Goal: Task Accomplishment & Management: Manage account settings

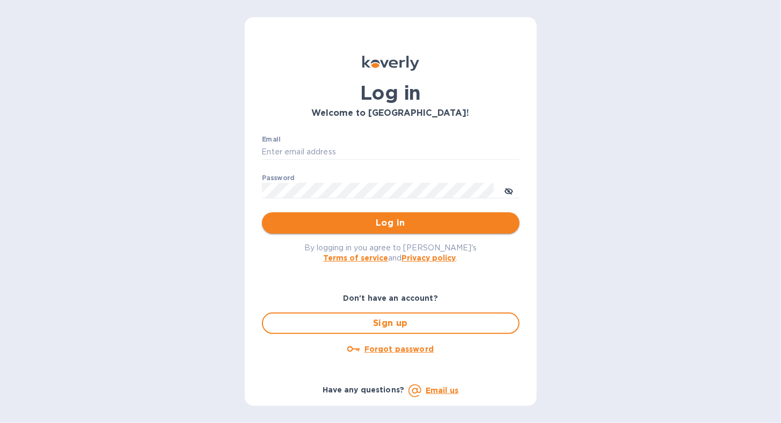
type input "[EMAIL_ADDRESS][DOMAIN_NAME]"
click at [315, 225] on span "Log in" at bounding box center [390, 223] width 240 height 13
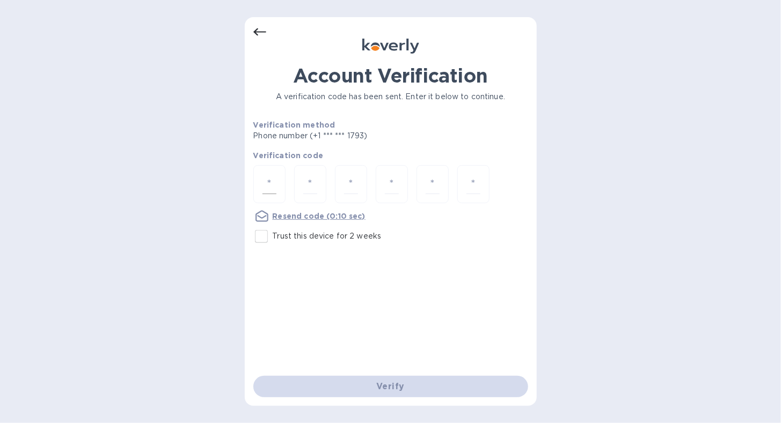
click at [259, 182] on div at bounding box center [269, 184] width 32 height 38
type input "8"
type input "4"
type input "8"
type input "4"
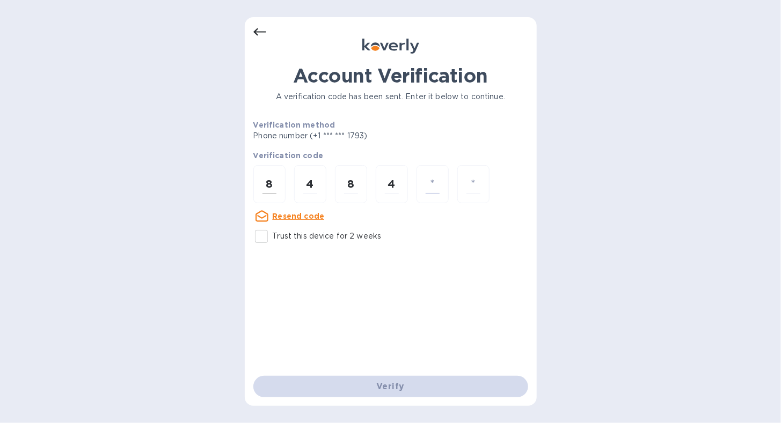
type input "2"
type input "4"
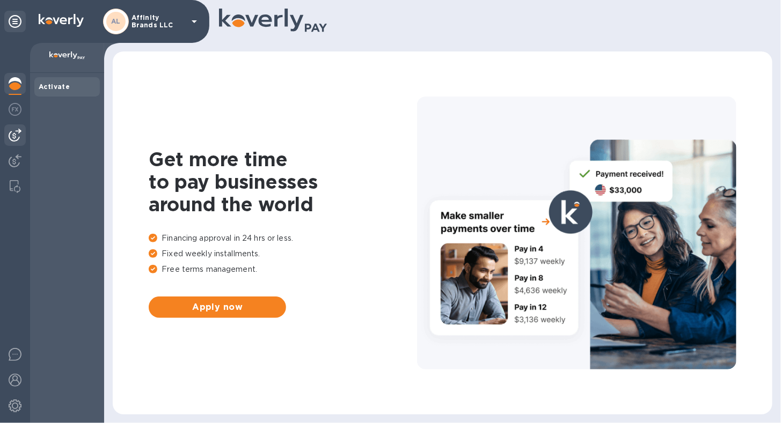
click at [19, 139] on img at bounding box center [15, 135] width 13 height 13
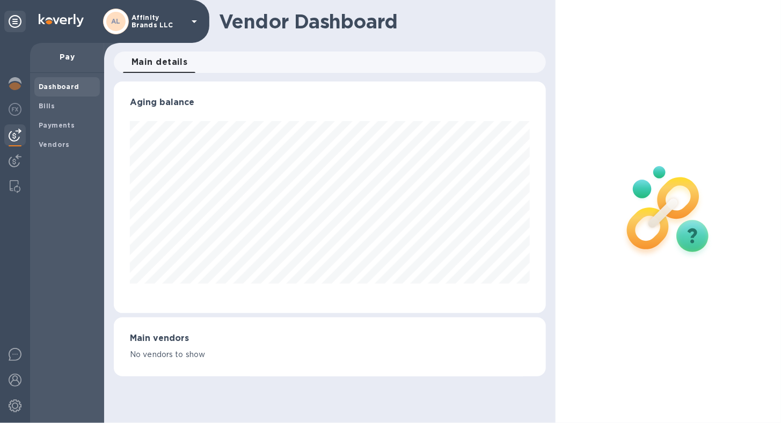
scroll to position [536318, 536121]
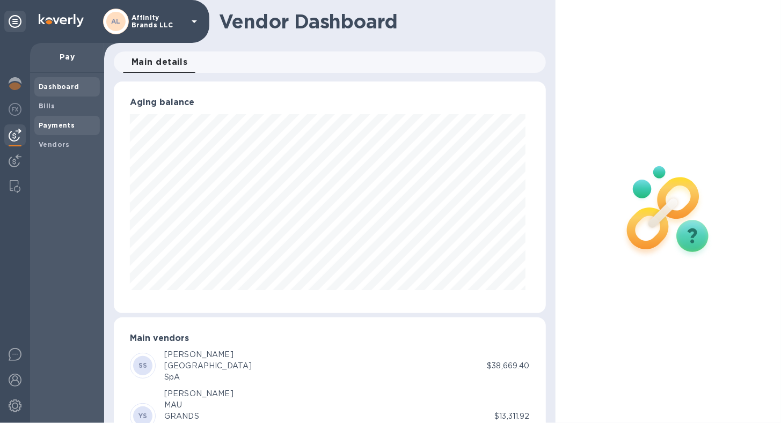
click at [42, 130] on span "Payments" at bounding box center [57, 125] width 36 height 11
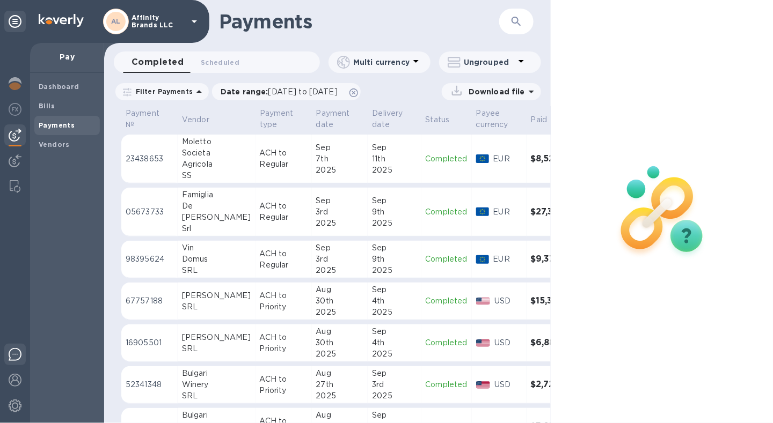
click at [9, 358] on img at bounding box center [15, 354] width 13 height 13
click at [46, 90] on b "Dashboard" at bounding box center [59, 87] width 41 height 8
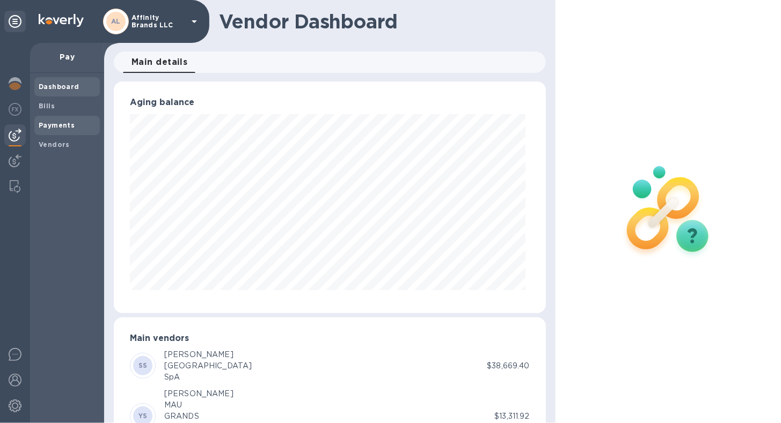
click at [46, 123] on b "Payments" at bounding box center [57, 125] width 36 height 8
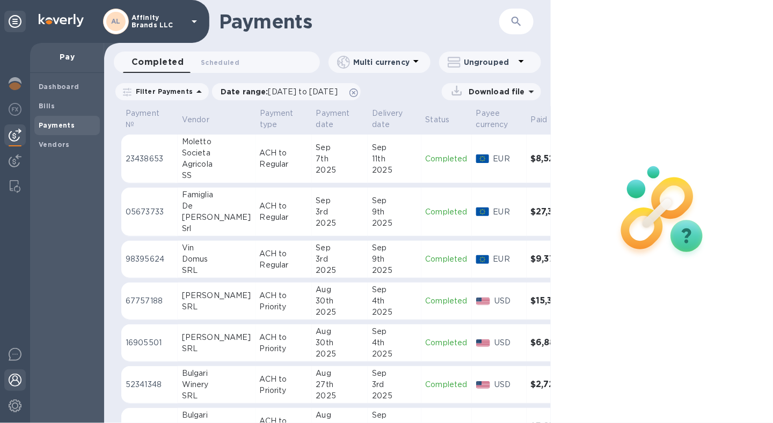
click at [16, 382] on img at bounding box center [15, 380] width 13 height 13
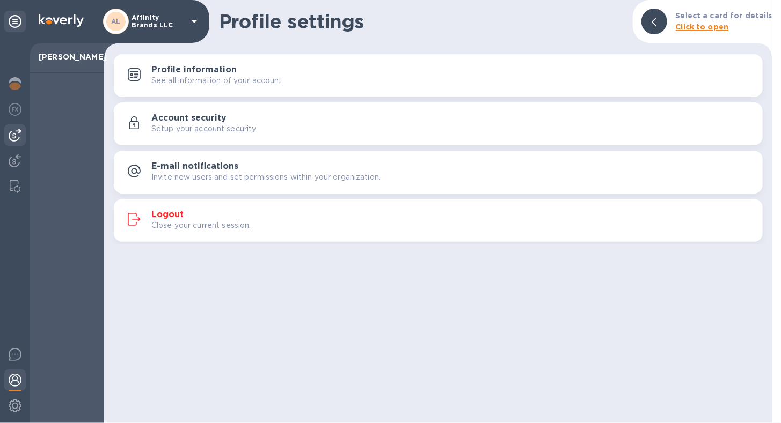
click at [21, 136] on img at bounding box center [15, 135] width 13 height 13
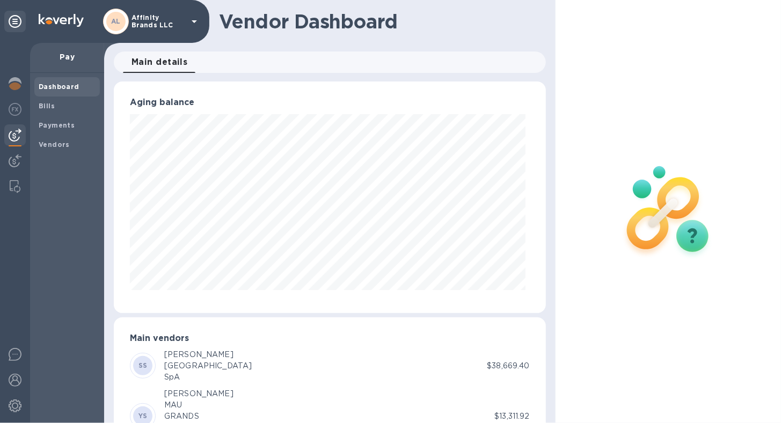
scroll to position [232, 427]
click at [41, 146] on b "Vendors" at bounding box center [54, 145] width 31 height 8
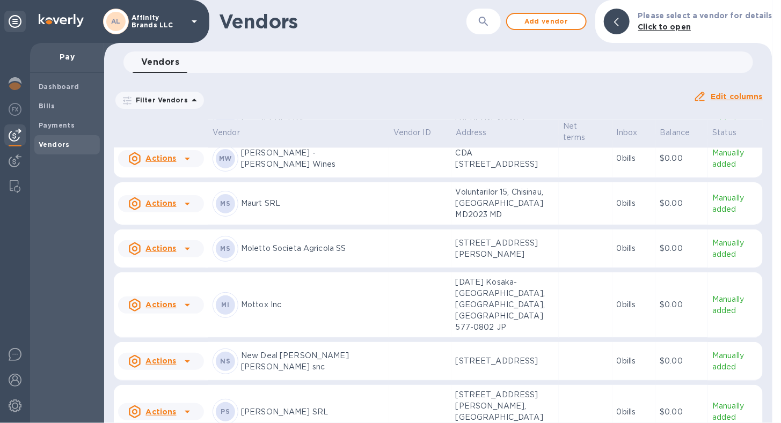
scroll to position [1186, 0]
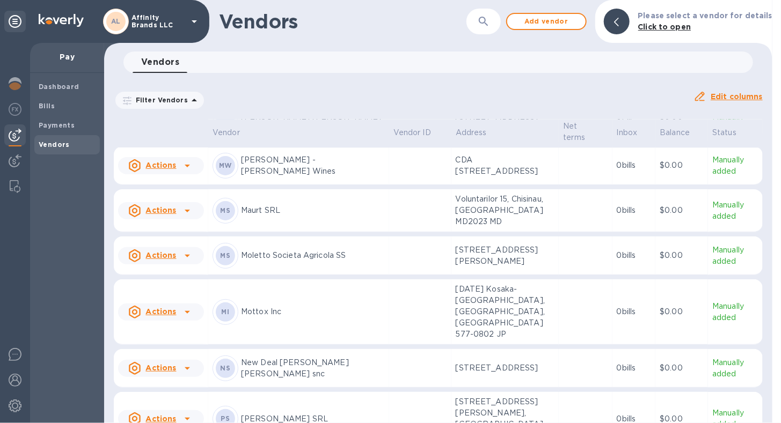
click at [262, 269] on div "[PERSON_NAME] Societa Agricola SS" at bounding box center [298, 256] width 172 height 26
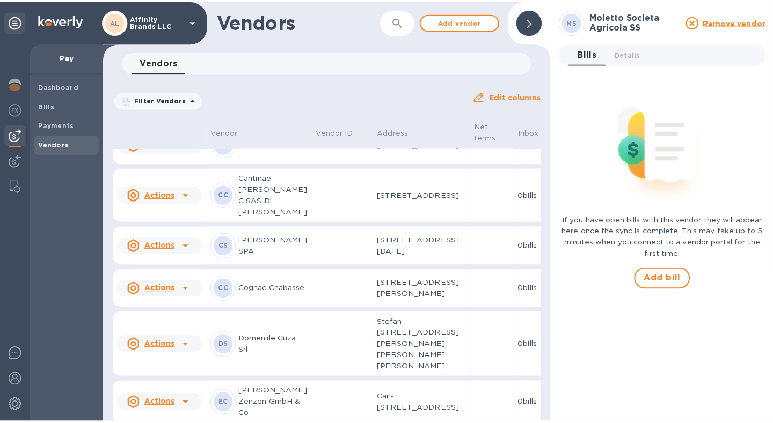
scroll to position [474, 0]
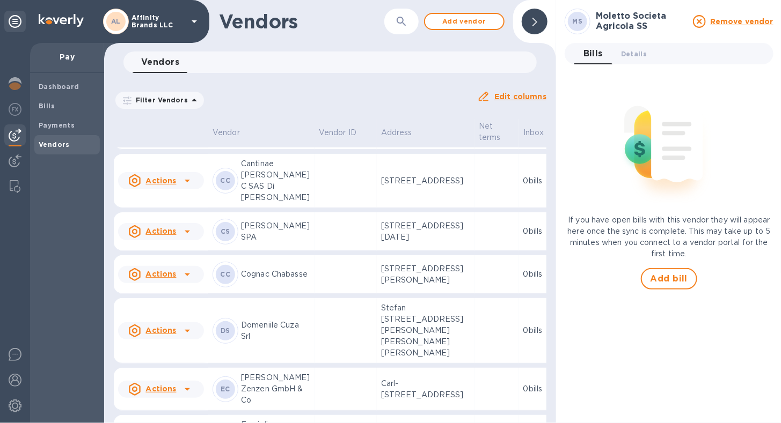
drag, startPoint x: 558, startPoint y: 17, endPoint x: 432, endPoint y: 111, distance: 156.8
click at [432, 111] on div "Filter Vendors Auto pay: All" at bounding box center [290, 100] width 363 height 29
click at [625, 57] on span "Details 0" at bounding box center [634, 53] width 26 height 11
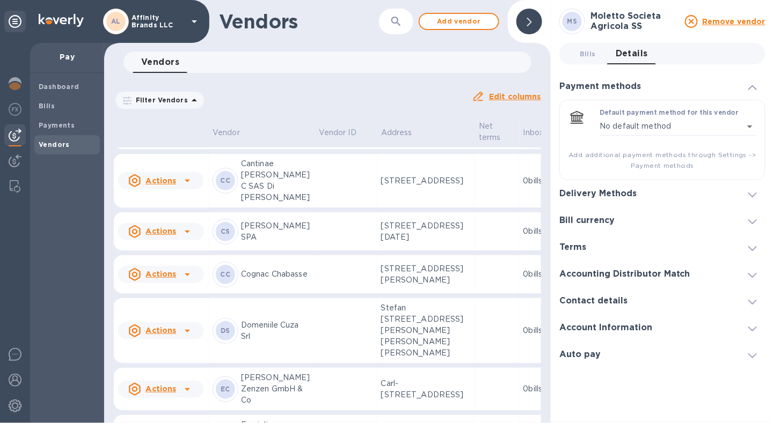
click at [751, 193] on icon at bounding box center [752, 195] width 9 height 5
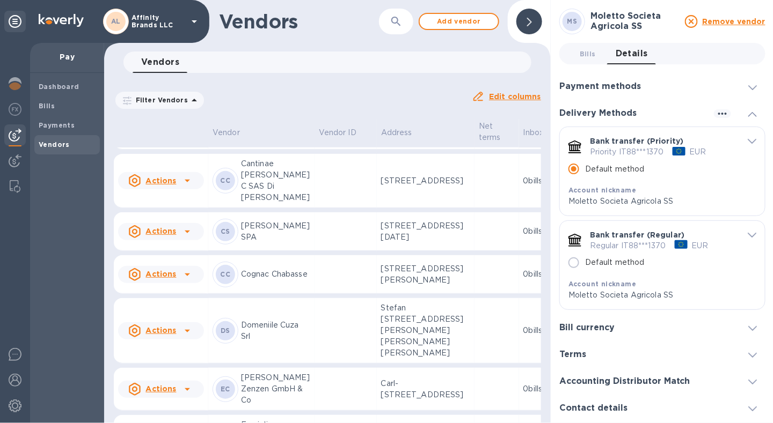
click at [747, 141] on icon "default-method" at bounding box center [751, 141] width 9 height 5
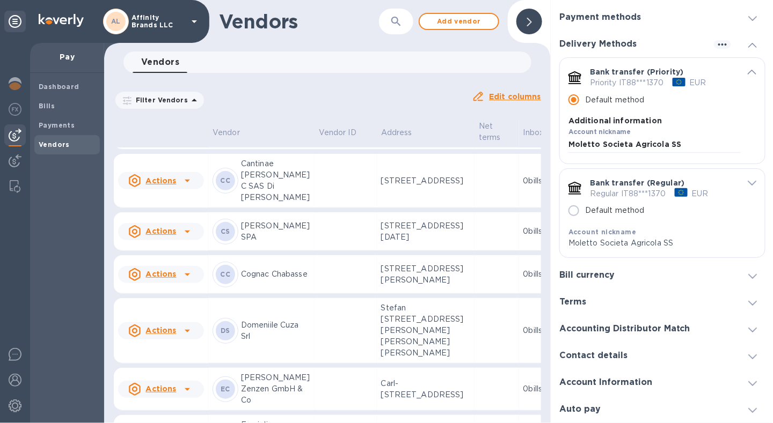
scroll to position [268, 0]
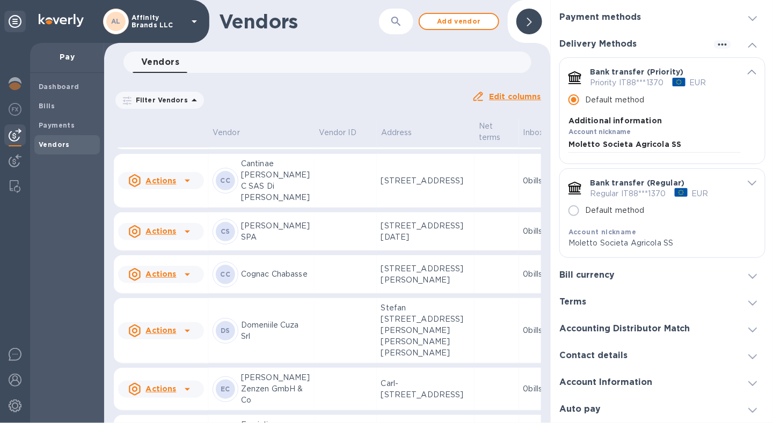
drag, startPoint x: 692, startPoint y: 258, endPoint x: 709, endPoint y: 190, distance: 69.8
click at [709, 378] on p "[SWIFT_CODE]" at bounding box center [662, 383] width 188 height 11
drag, startPoint x: 568, startPoint y: 255, endPoint x: 701, endPoint y: 253, distance: 133.1
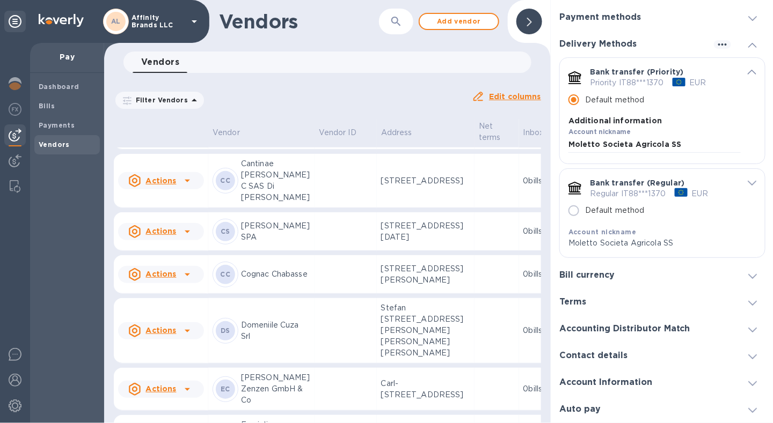
click at [701, 164] on div "Payment remittance information Email Email address will be added to the list of…" at bounding box center [662, 164] width 205 height 0
drag, startPoint x: 701, startPoint y: 253, endPoint x: 678, endPoint y: 195, distance: 61.9
click at [678, 390] on div "Bank country [GEOGRAPHIC_DATA]" at bounding box center [662, 401] width 188 height 23
click at [747, 186] on icon "default-method" at bounding box center [751, 183] width 9 height 5
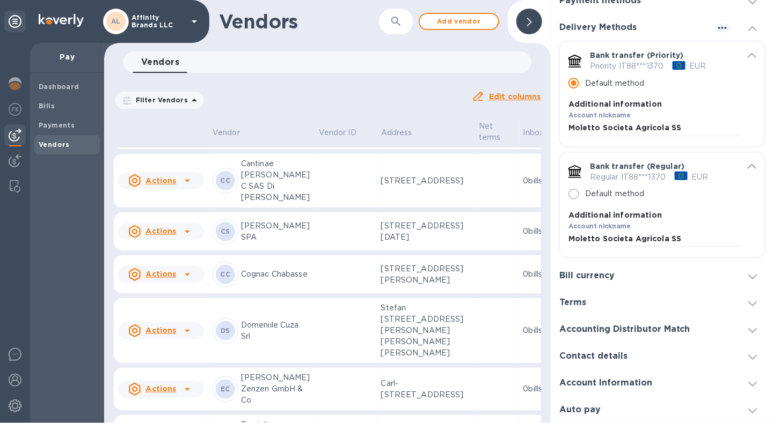
scroll to position [590, 0]
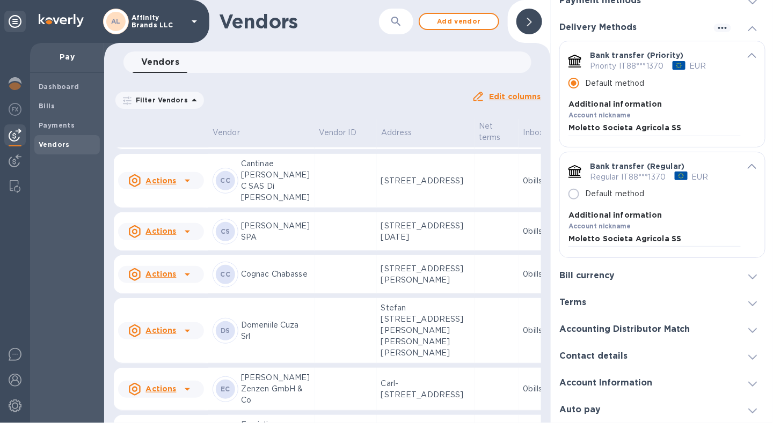
drag, startPoint x: 606, startPoint y: 277, endPoint x: 729, endPoint y: 346, distance: 140.8
drag, startPoint x: 575, startPoint y: 263, endPoint x: 631, endPoint y: 266, distance: 55.9
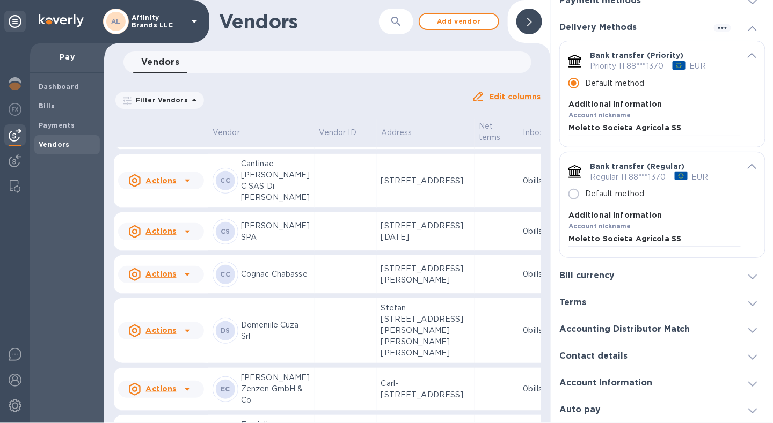
click at [748, 275] on icon at bounding box center [752, 277] width 9 height 5
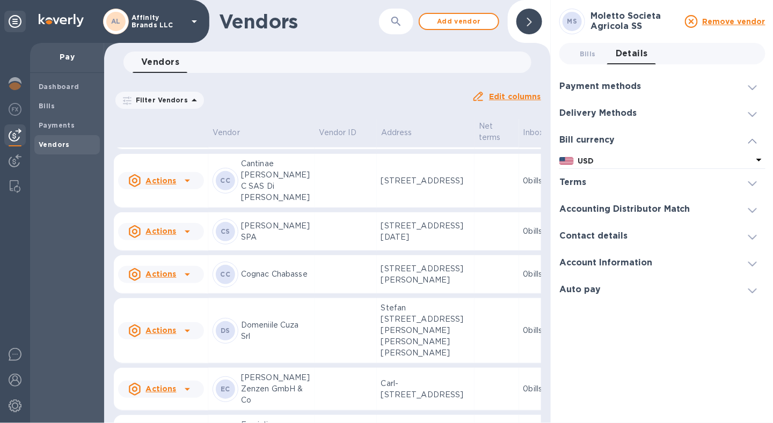
click at [748, 112] on icon at bounding box center [752, 114] width 9 height 5
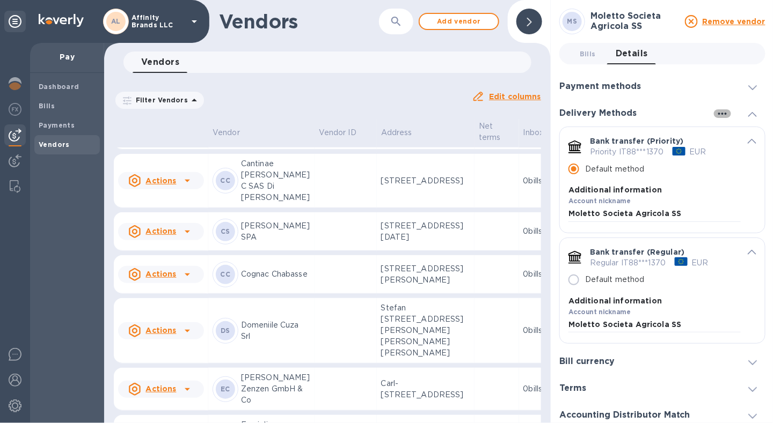
click at [716, 107] on icon "button" at bounding box center [722, 113] width 13 height 13
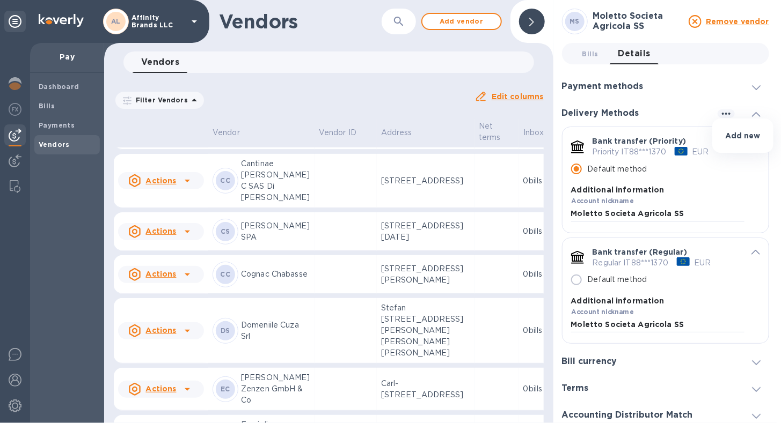
click at [701, 105] on div at bounding box center [390, 211] width 781 height 423
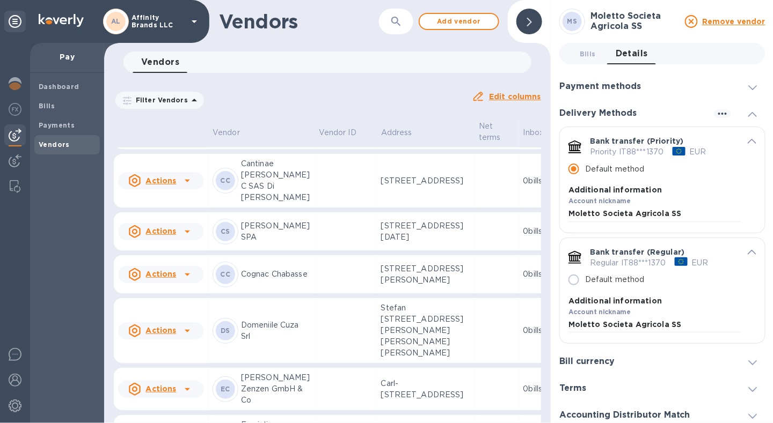
click at [743, 114] on div at bounding box center [752, 113] width 26 height 11
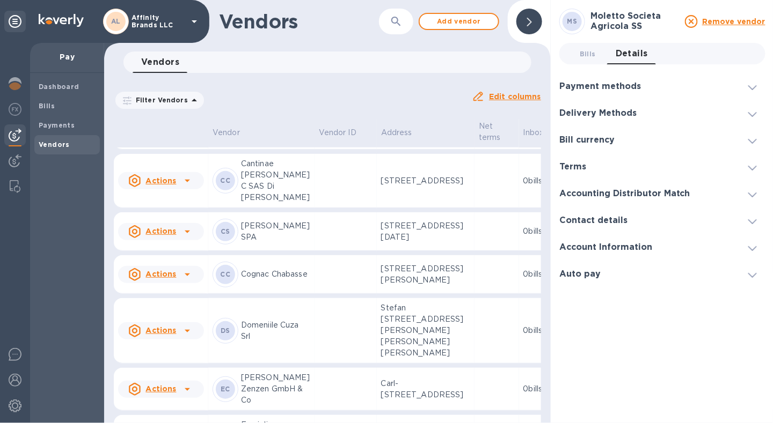
click at [743, 114] on div at bounding box center [752, 113] width 26 height 11
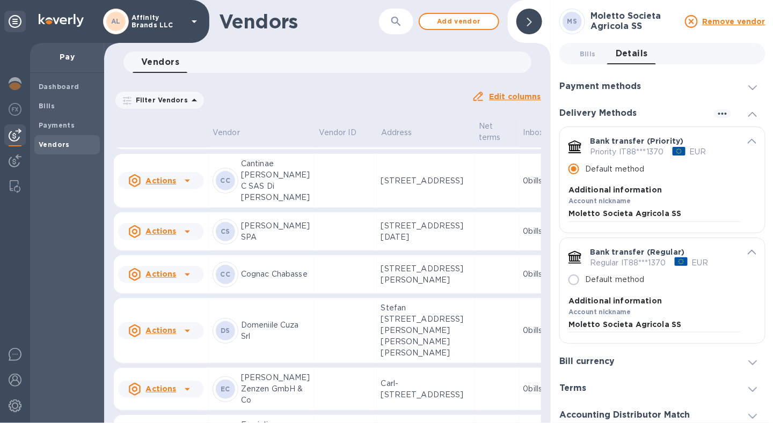
click at [749, 90] on icon at bounding box center [752, 87] width 9 height 5
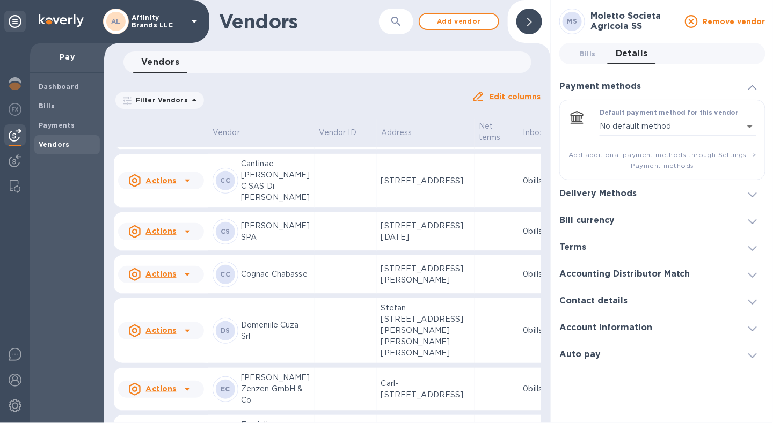
click at [749, 90] on icon at bounding box center [752, 87] width 9 height 5
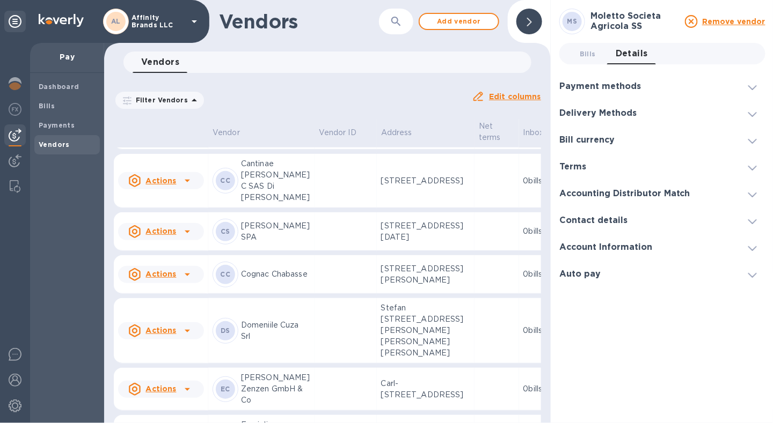
click at [749, 248] on icon at bounding box center [752, 248] width 9 height 5
click at [754, 113] on icon at bounding box center [752, 114] width 9 height 5
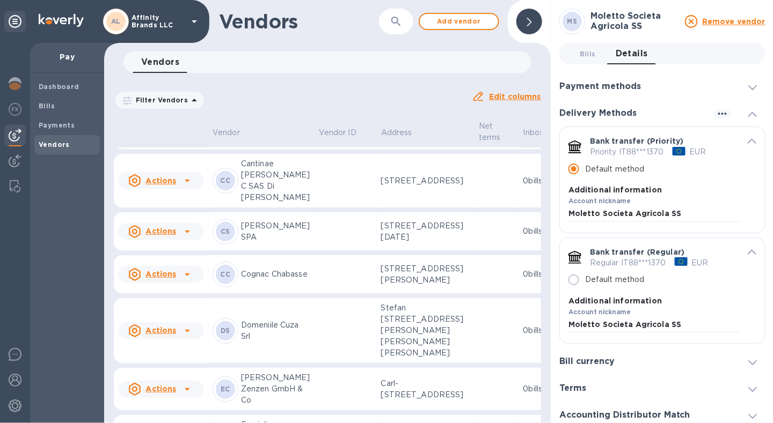
click at [750, 88] on icon at bounding box center [752, 87] width 9 height 5
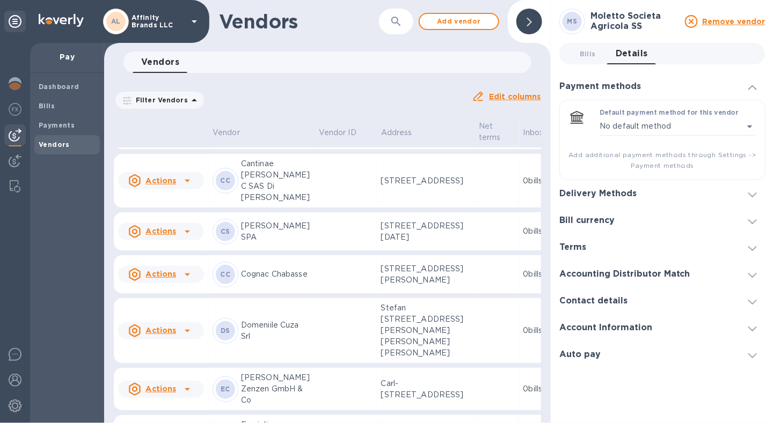
click at [750, 88] on icon at bounding box center [752, 87] width 9 height 5
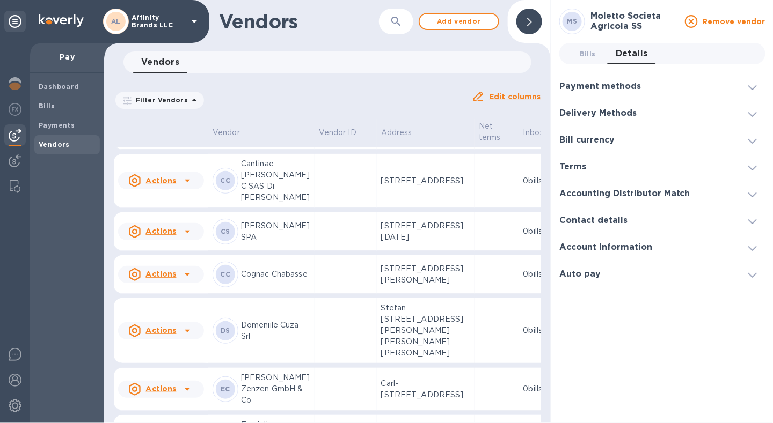
click at [755, 115] on icon at bounding box center [752, 114] width 9 height 5
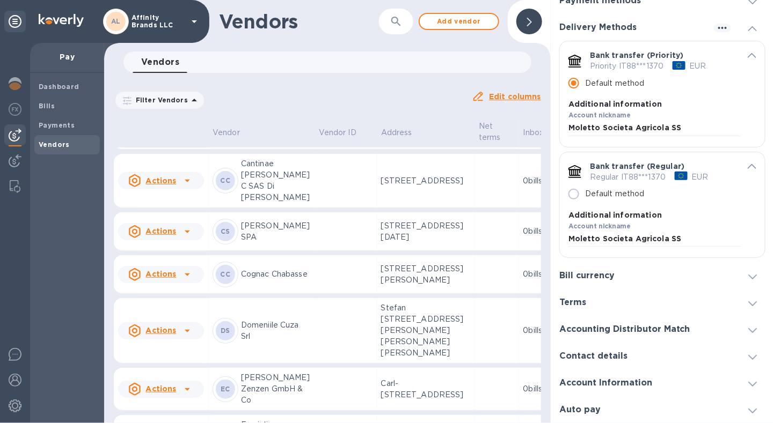
scroll to position [107, 0]
click at [715, 178] on u "Add to the list" at bounding box center [727, 182] width 58 height 9
click at [623, 168] on input "default-method" at bounding box center [622, 176] width 108 height 16
type input "[EMAIL_ADDRESS][DOMAIN_NAME]"
click at [677, 184] on div "Email [EMAIL_ADDRESS][DOMAIN_NAME] Email field is required Add to the list Adde…" at bounding box center [662, 197] width 188 height 85
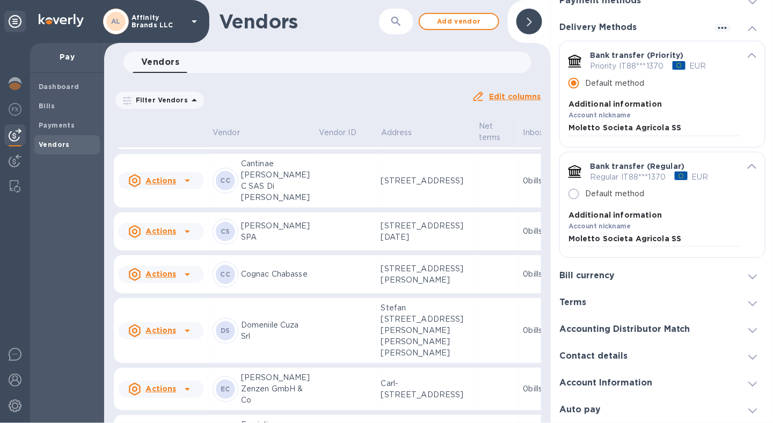
scroll to position [161, 0]
click at [662, 417] on p "[FINANCIAL_ID]" at bounding box center [662, 422] width 188 height 11
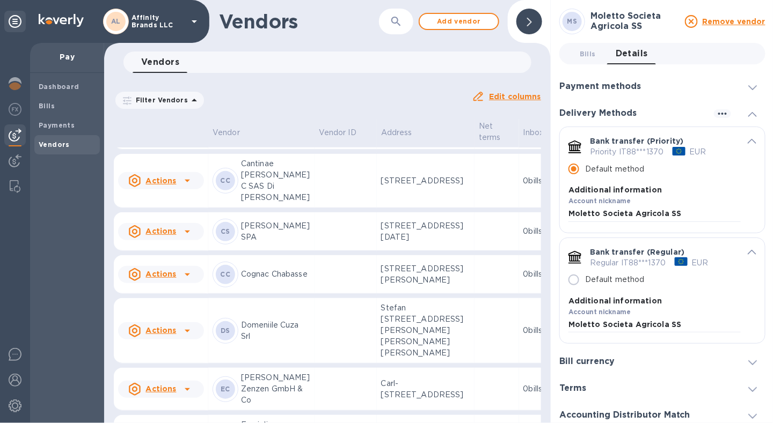
click at [669, 295] on div "Email [EMAIL_ADDRESS][DOMAIN_NAME] Email field is required Add to the list Adde…" at bounding box center [662, 282] width 188 height 85
click at [650, 240] on div "Email [EMAIL_ADDRESS][DOMAIN_NAME] Email field is required" at bounding box center [622, 262] width 112 height 48
click at [659, 265] on input "[EMAIL_ADDRESS][DOMAIN_NAME]" at bounding box center [622, 262] width 108 height 16
click at [704, 261] on u "Add to the list" at bounding box center [727, 262] width 58 height 9
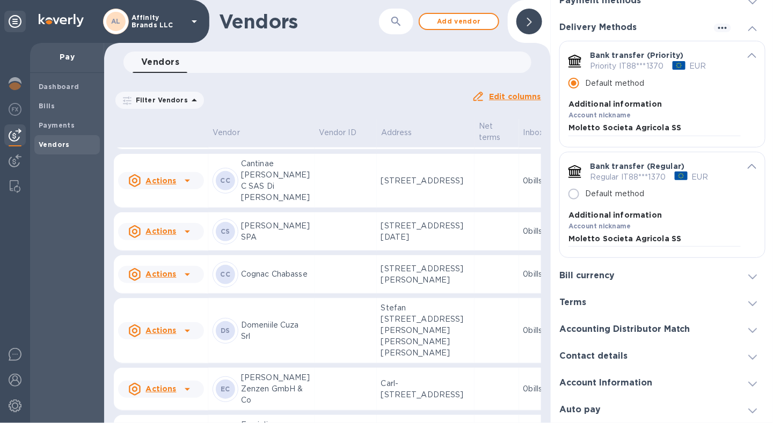
scroll to position [215, 0]
click at [627, 259] on p "Moletto Societa Agricola SS" at bounding box center [662, 264] width 188 height 11
click at [642, 406] on div "IBAN [FINANCIAL_ID]" at bounding box center [662, 417] width 188 height 23
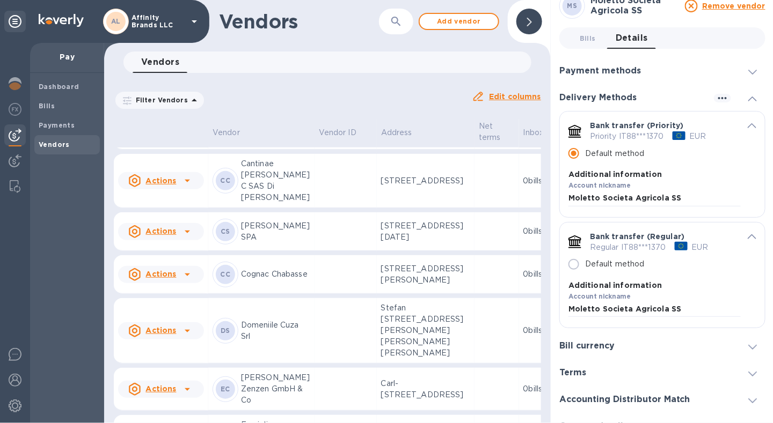
scroll to position [0, 0]
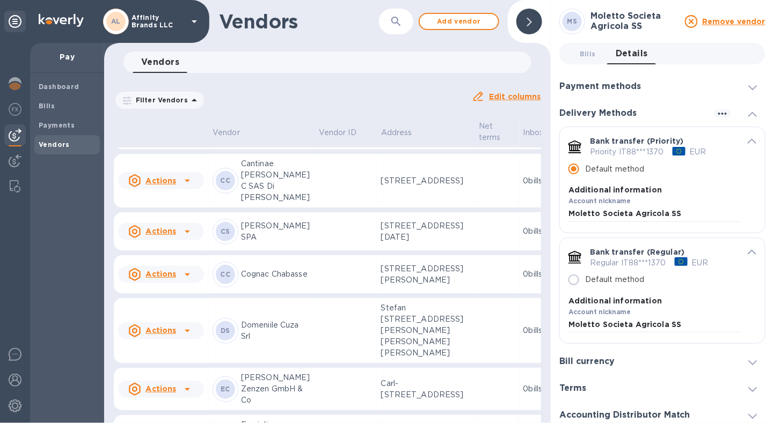
click at [592, 203] on label "Account nickname" at bounding box center [599, 202] width 63 height 6
click at [686, 265] on icon "default-method" at bounding box center [686, 262] width 13 height 13
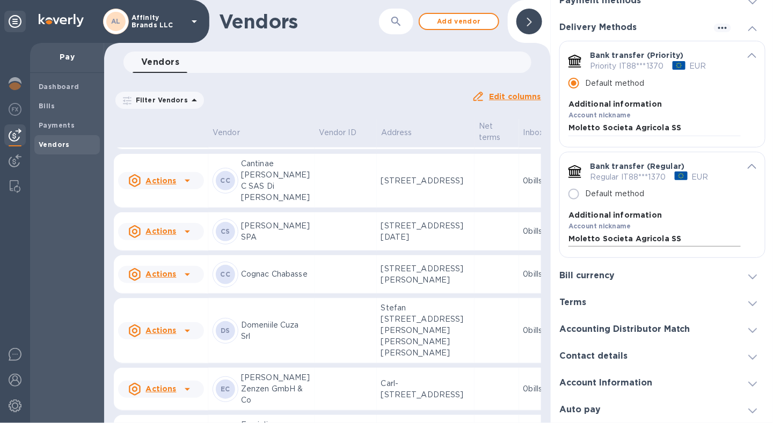
scroll to position [161, 0]
click at [613, 282] on p "Moletto Societa Agricola SS" at bounding box center [662, 287] width 188 height 11
click at [623, 383] on div "City Motta Di Livenza" at bounding box center [662, 394] width 188 height 23
click at [581, 227] on icon "default-method" at bounding box center [581, 232] width 13 height 10
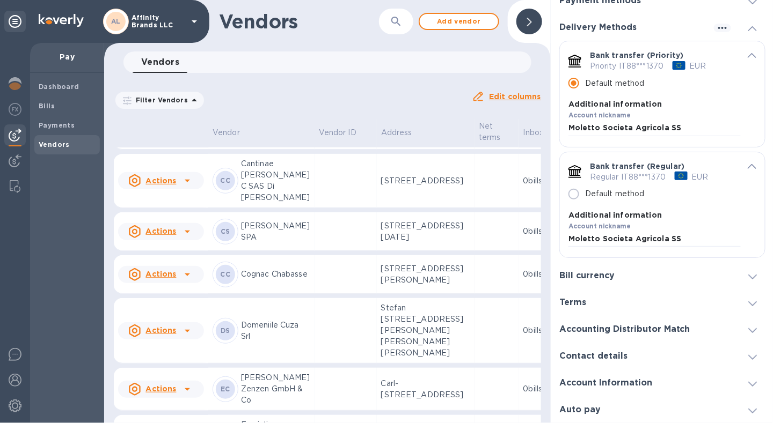
click at [664, 259] on p "Moletto Societa Agricola SS" at bounding box center [662, 264] width 188 height 11
click at [606, 394] on div "name Moletto Societa Agricola SS" at bounding box center [662, 405] width 188 height 23
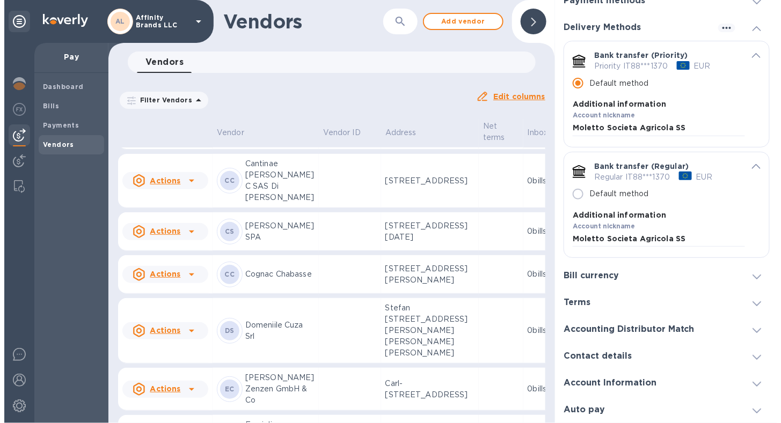
scroll to position [0, 0]
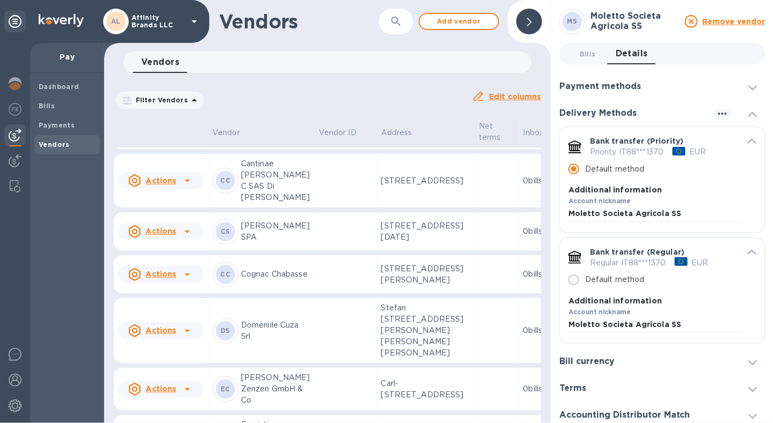
click at [355, 80] on div "Filter Vendors Auto pay: All Edit columns" at bounding box center [327, 96] width 436 height 38
click at [314, 107] on td at bounding box center [345, 87] width 62 height 39
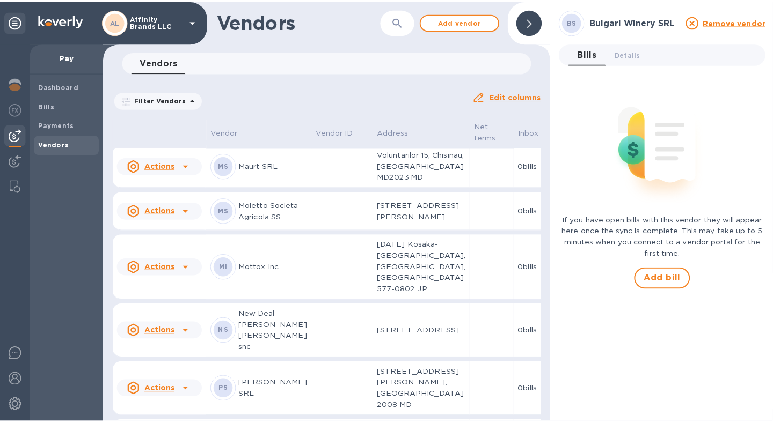
scroll to position [1316, 0]
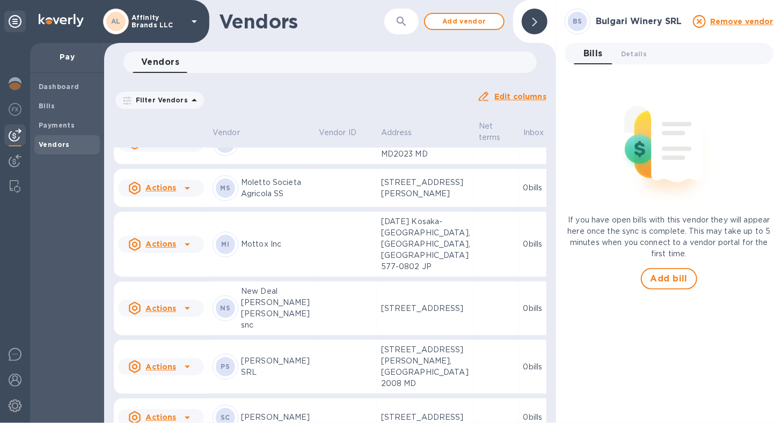
click at [314, 208] on td at bounding box center [345, 188] width 62 height 39
click at [625, 57] on span "Details 0" at bounding box center [634, 53] width 26 height 11
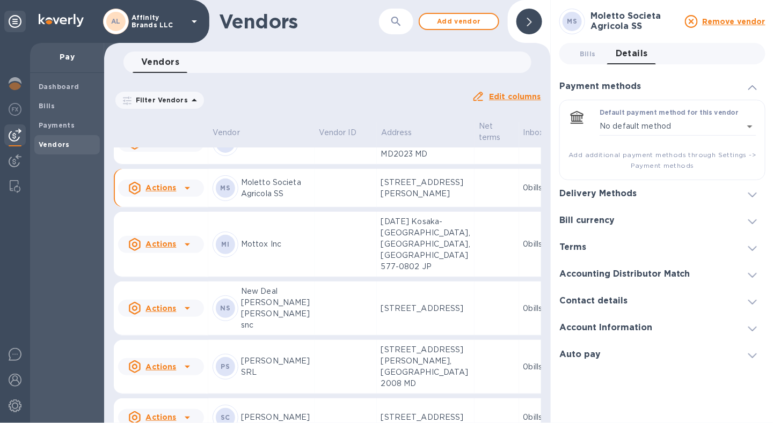
click at [752, 197] on span at bounding box center [752, 194] width 9 height 10
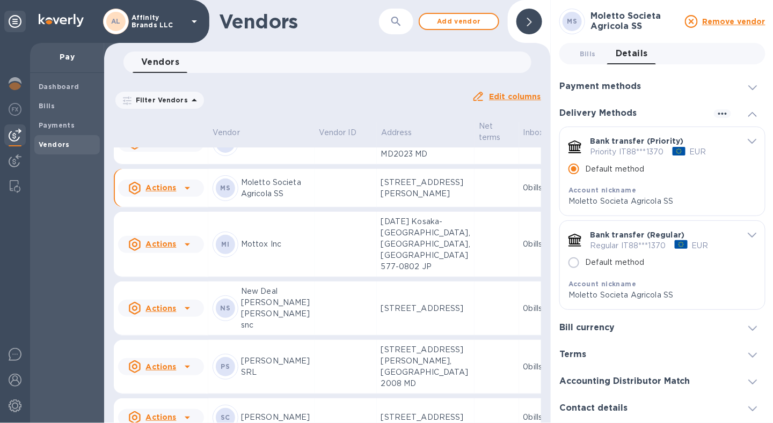
scroll to position [52, 0]
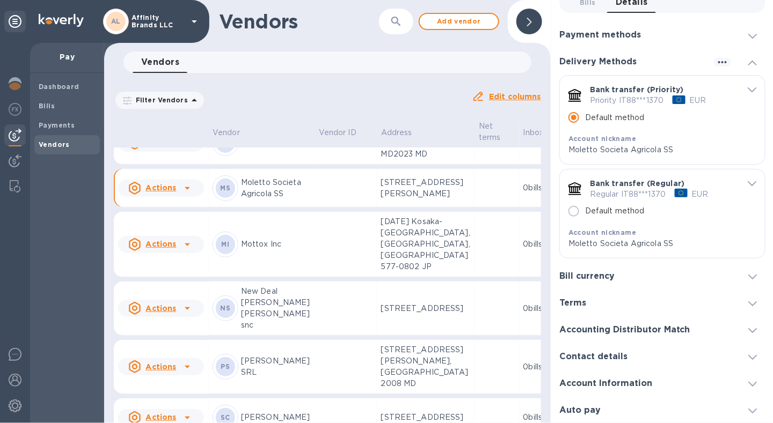
click at [743, 185] on div "default-method" at bounding box center [748, 183] width 16 height 10
click at [747, 182] on icon "default-method" at bounding box center [751, 183] width 9 height 5
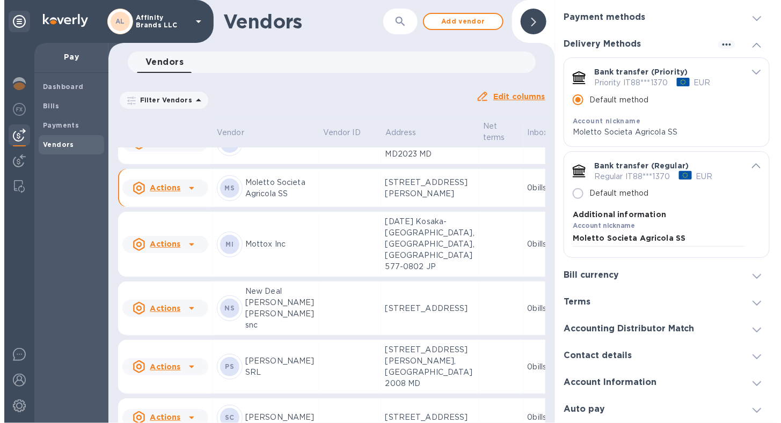
scroll to position [320, 0]
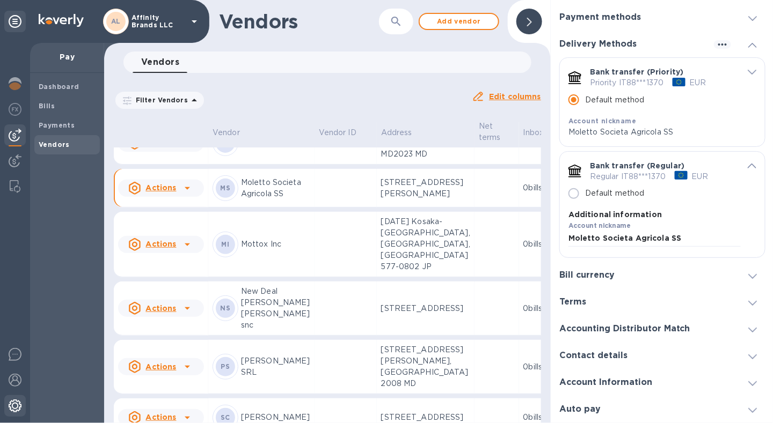
click at [14, 408] on img at bounding box center [15, 406] width 13 height 13
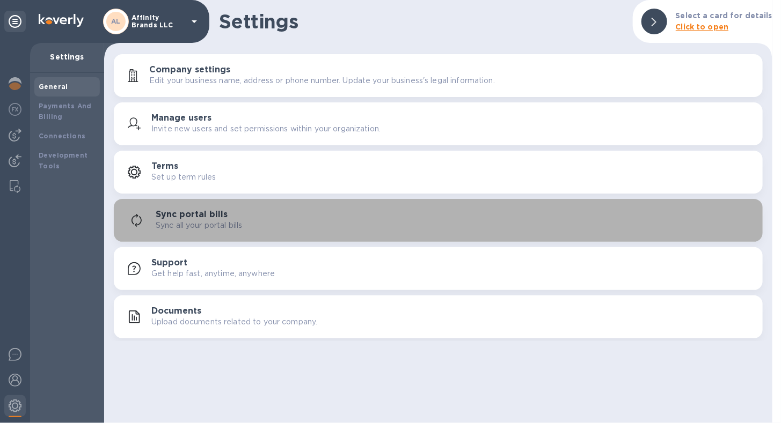
click at [196, 218] on h3 "Sync portal bills" at bounding box center [192, 215] width 72 height 10
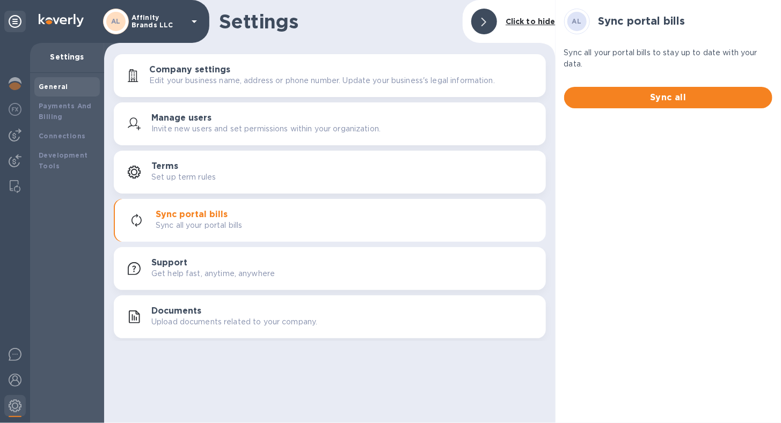
click at [173, 121] on h3 "Manage users" at bounding box center [181, 118] width 60 height 10
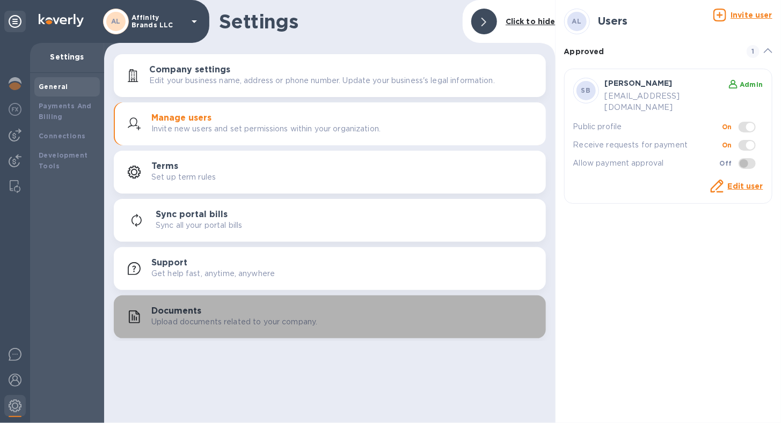
click at [178, 322] on p "Upload documents related to your company." at bounding box center [234, 322] width 166 height 11
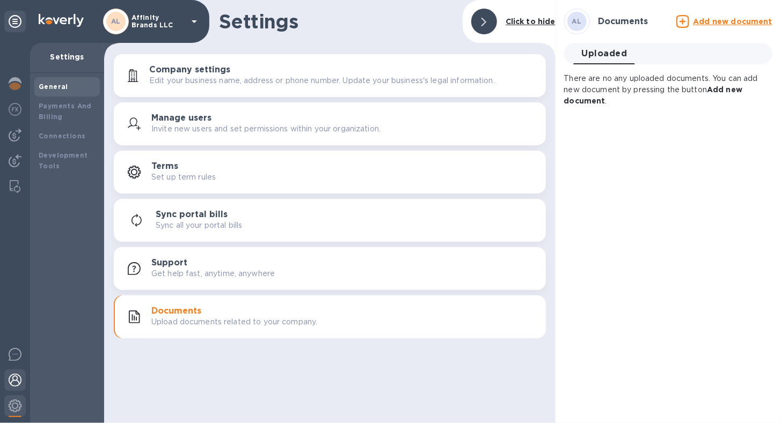
click at [11, 383] on img at bounding box center [15, 380] width 13 height 13
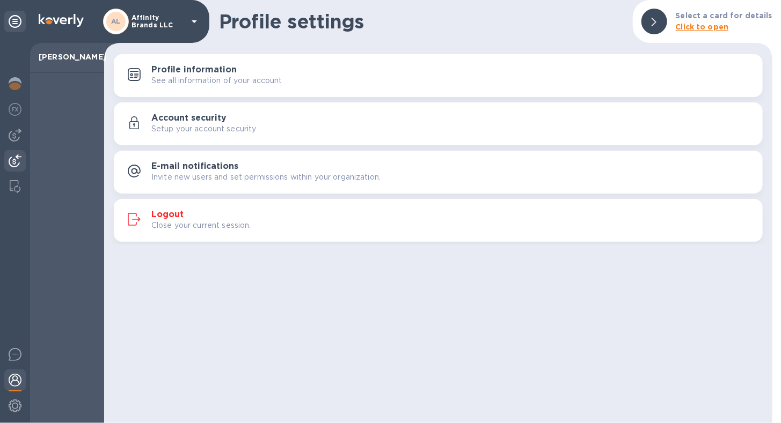
click at [13, 163] on img at bounding box center [15, 161] width 13 height 13
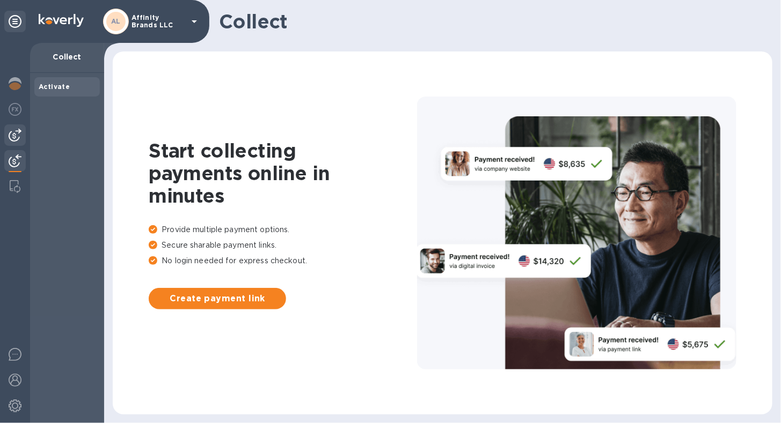
click at [11, 142] on div at bounding box center [14, 134] width 21 height 21
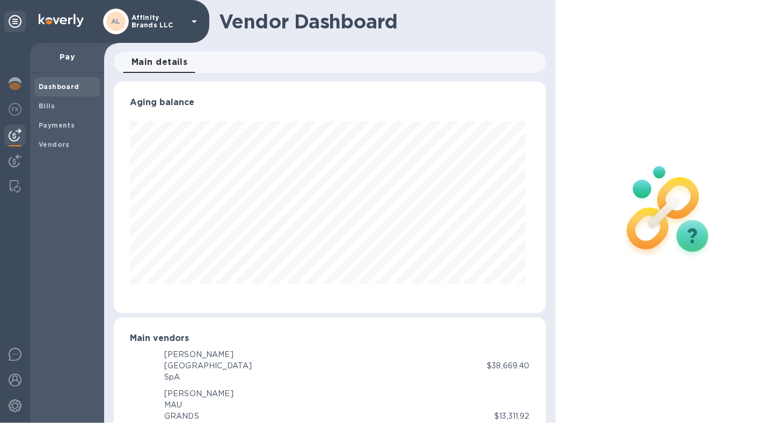
scroll to position [232, 427]
click at [58, 145] on b "Vendors" at bounding box center [54, 145] width 31 height 8
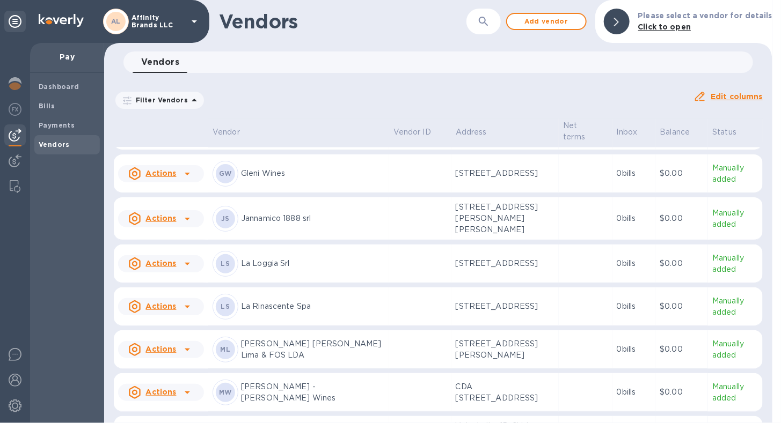
scroll to position [1328, 0]
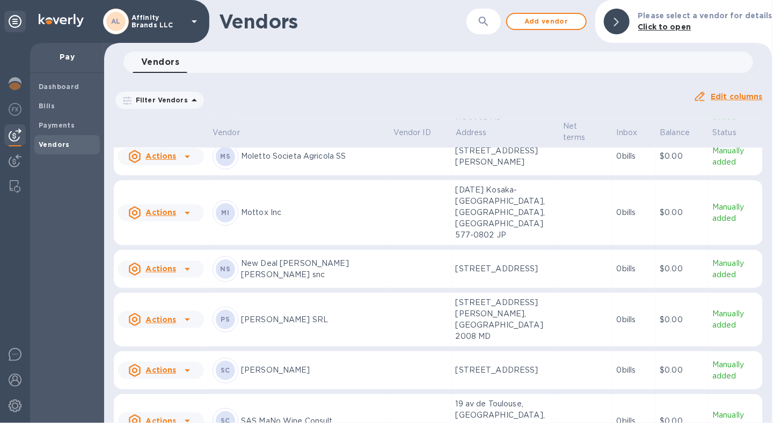
click at [348, 162] on p "Moletto Societa Agricola SS" at bounding box center [313, 156] width 144 height 11
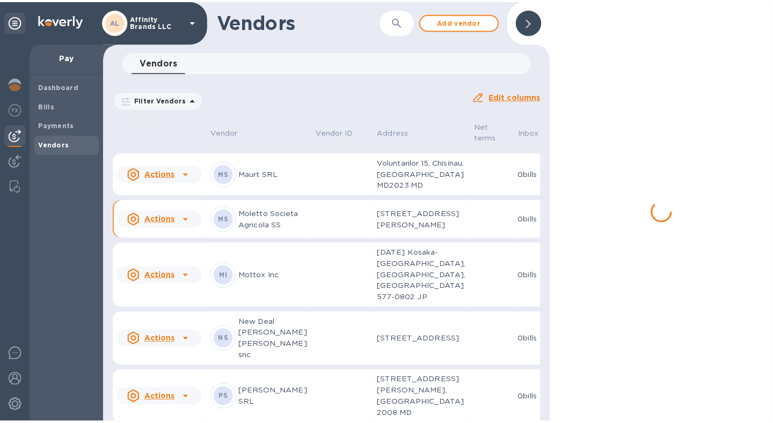
scroll to position [1480, 0]
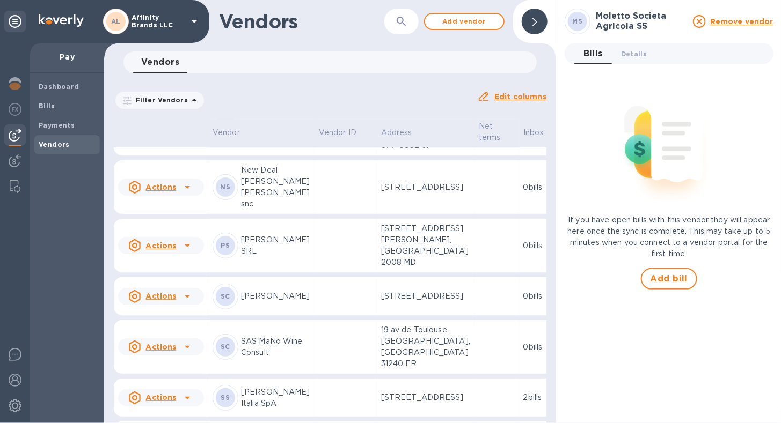
drag, startPoint x: 732, startPoint y: 1, endPoint x: 582, endPoint y: 383, distance: 410.3
click at [582, 383] on div "[PERSON_NAME] Societa Agricola SS Remove vendor Bills 0 Details 0 If you have o…" at bounding box center [668, 212] width 209 height 406
click at [629, 57] on span "Details 0" at bounding box center [634, 53] width 26 height 11
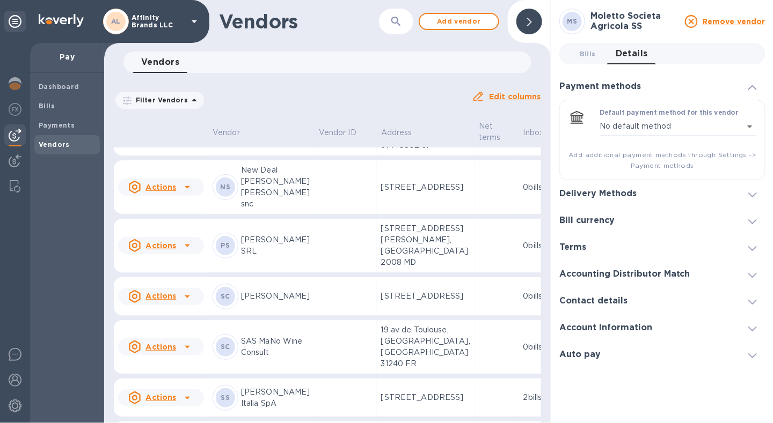
click at [748, 195] on icon at bounding box center [752, 195] width 9 height 5
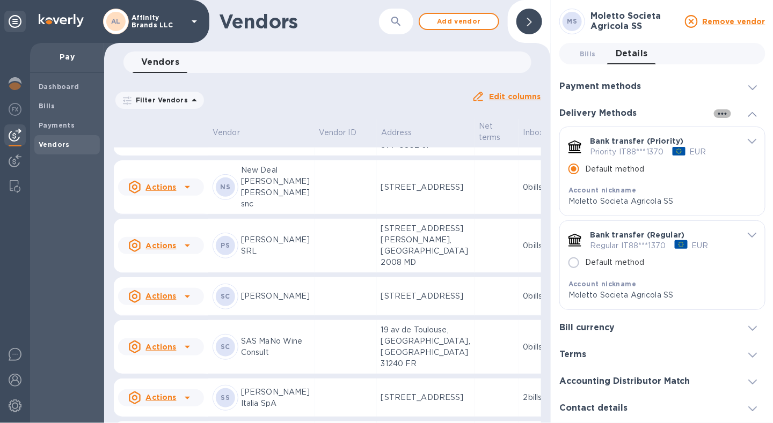
click at [716, 118] on icon "button" at bounding box center [722, 113] width 13 height 13
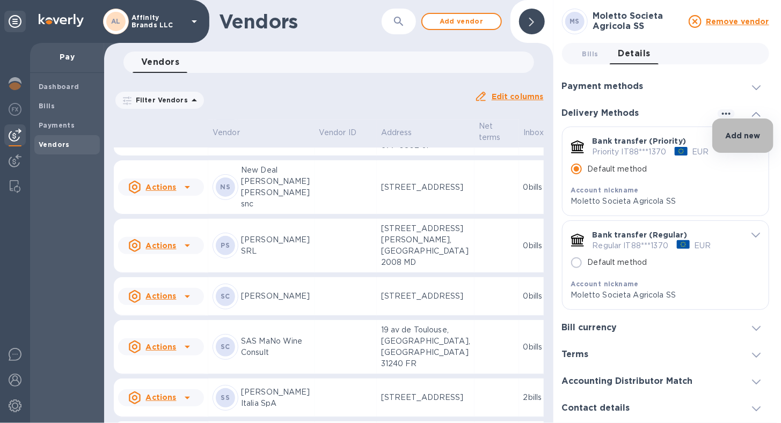
click at [730, 142] on li "Add new" at bounding box center [742, 136] width 61 height 34
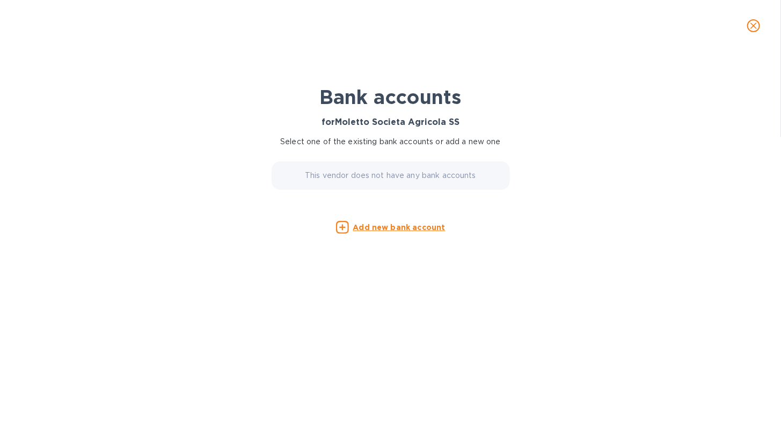
click at [390, 229] on u "Add new bank account" at bounding box center [399, 227] width 92 height 9
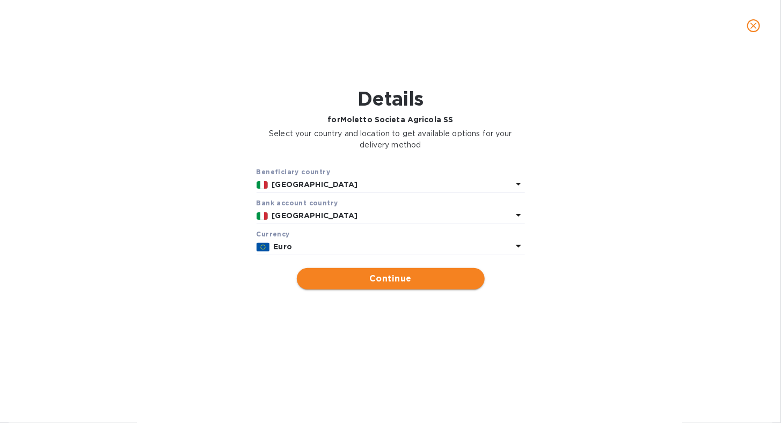
click at [418, 274] on span "Continue" at bounding box center [390, 279] width 171 height 13
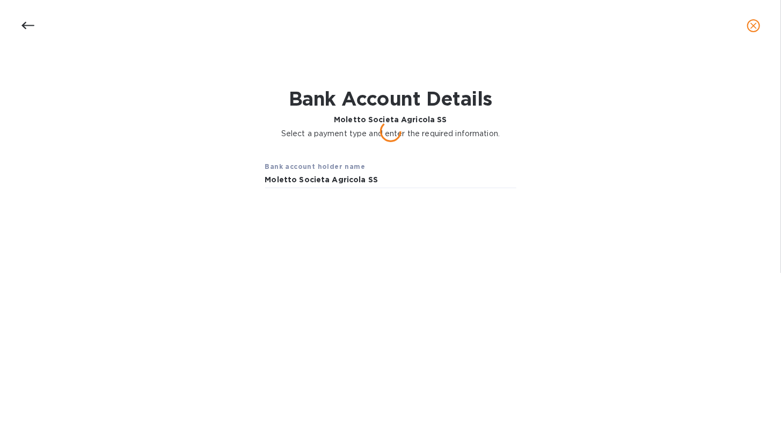
type input "Moletto Societa Agricola SS"
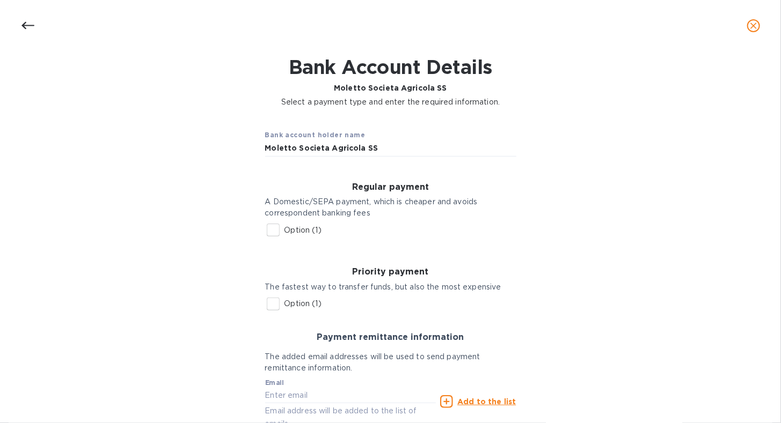
scroll to position [107, 0]
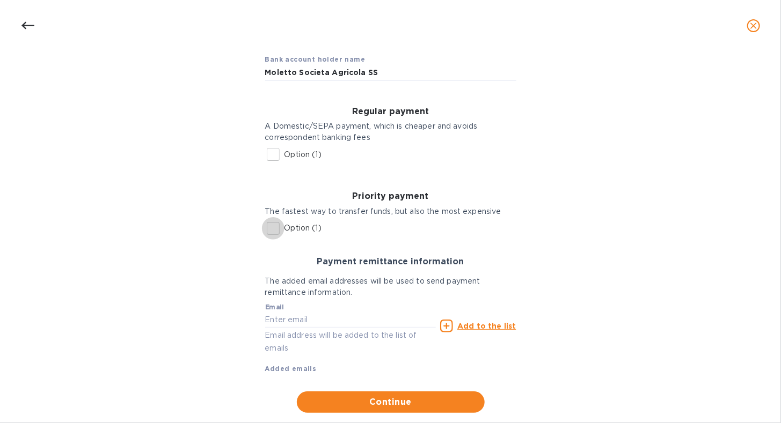
click at [268, 234] on input "Option (1)" at bounding box center [273, 228] width 23 height 23
checkbox input "true"
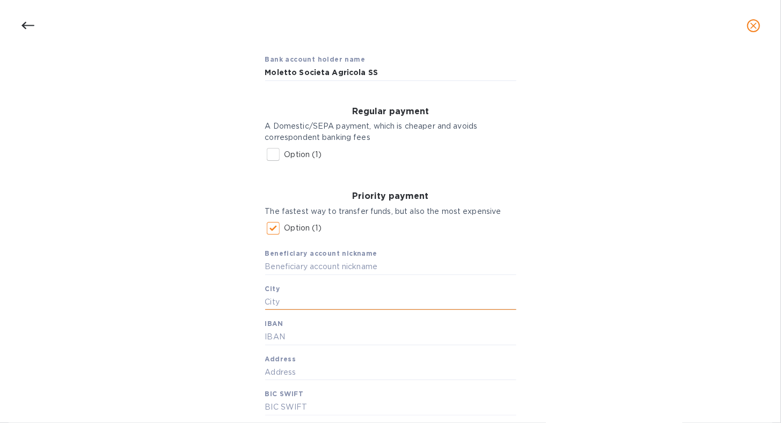
click at [289, 301] on input "text" at bounding box center [390, 302] width 251 height 16
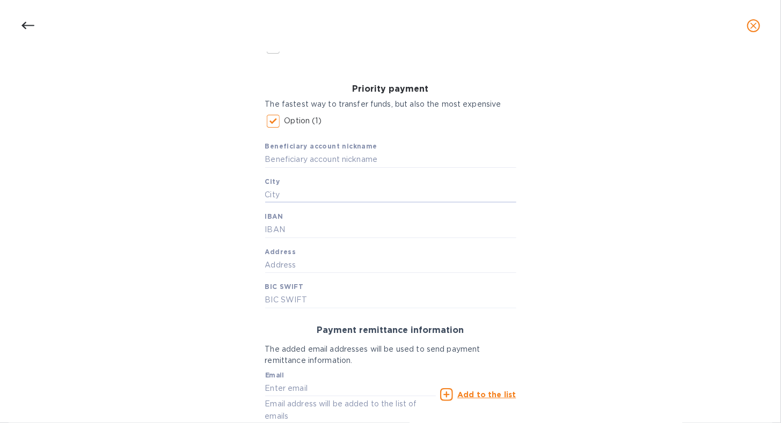
click at [239, 302] on div "Bank account holder name Moletto Societa Agricola SS Regular payment A Domestic…" at bounding box center [390, 209] width 753 height 556
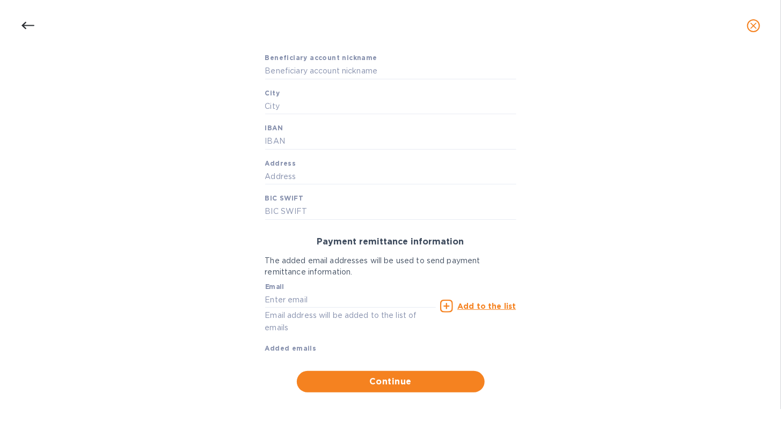
scroll to position [306, 0]
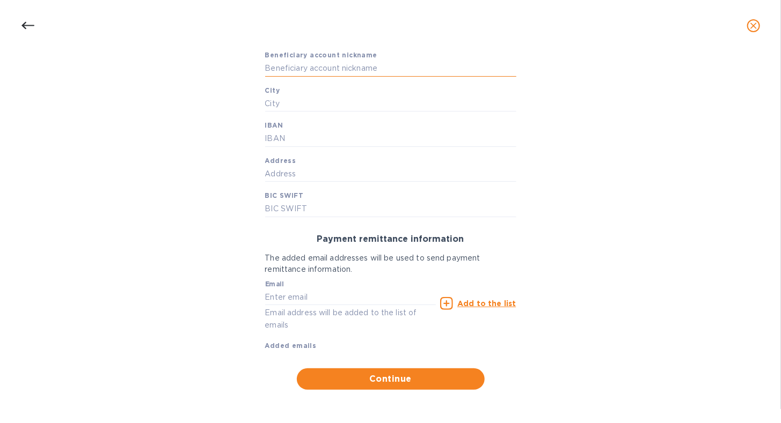
click at [324, 71] on input "text" at bounding box center [390, 69] width 251 height 16
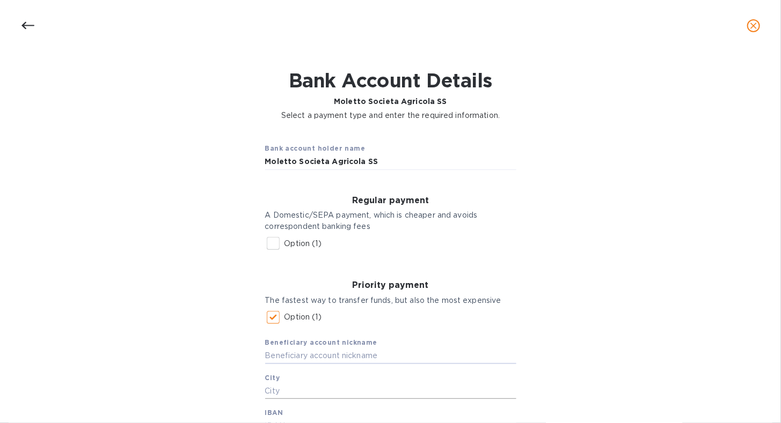
scroll to position [0, 0]
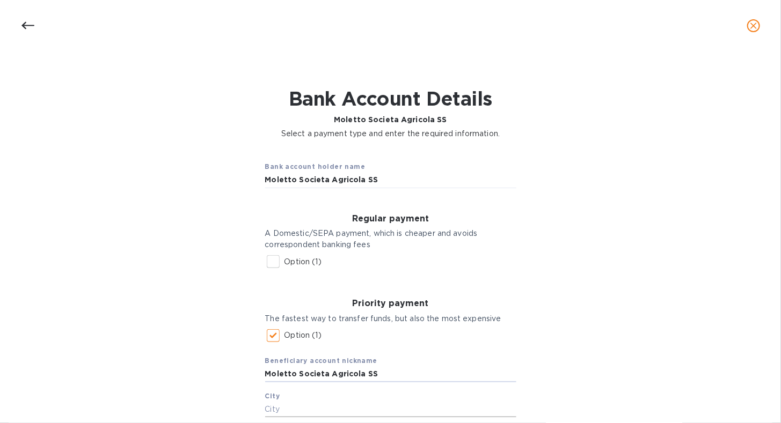
type input "Moletto Societa Agricola SS"
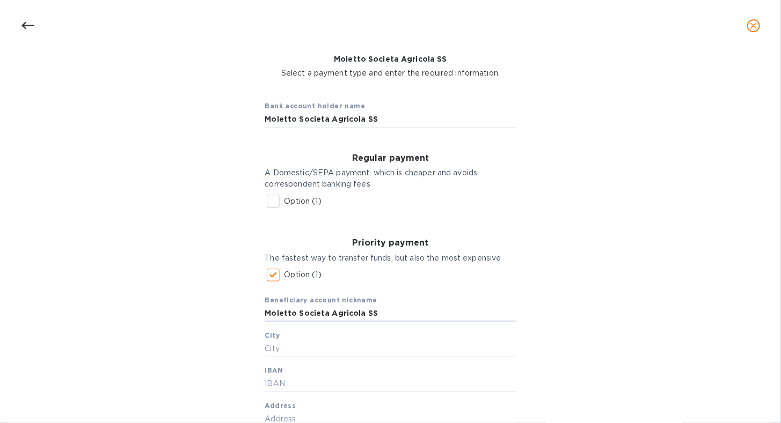
scroll to position [107, 0]
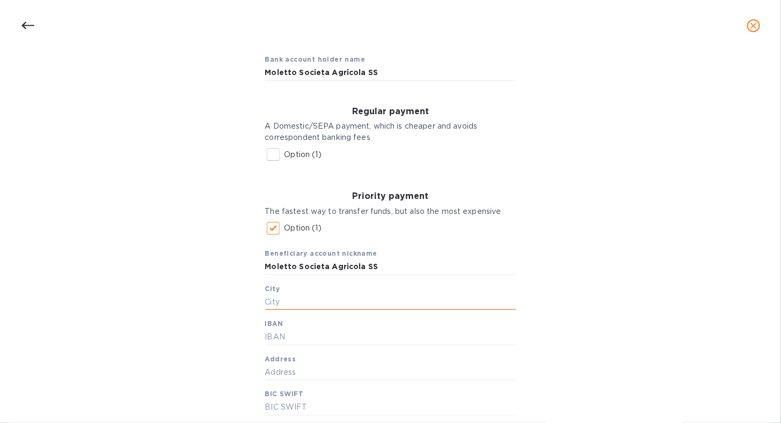
click at [303, 302] on input "text" at bounding box center [390, 302] width 251 height 16
type input "[PERSON_NAME] Di Livenza"
click at [270, 334] on input "text" at bounding box center [390, 337] width 251 height 16
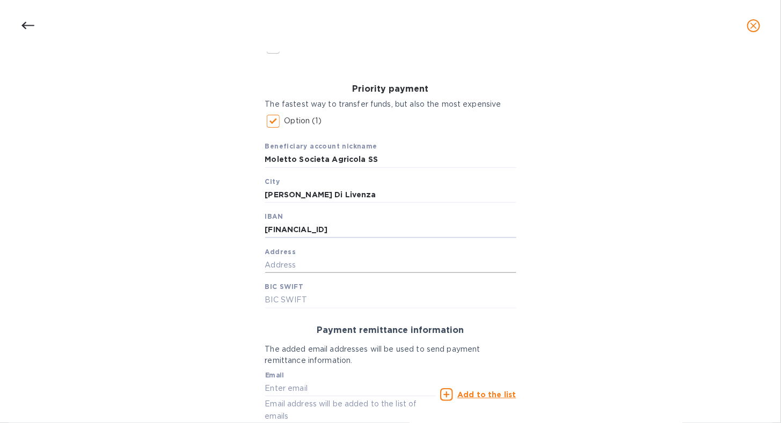
type input "[FINANCIAL_ID]"
click at [280, 267] on input "text" at bounding box center [390, 265] width 251 height 16
type input "[STREET_ADDRESS]"
drag, startPoint x: 315, startPoint y: 299, endPoint x: 294, endPoint y: 303, distance: 21.8
click at [314, 299] on input "text" at bounding box center [390, 300] width 251 height 16
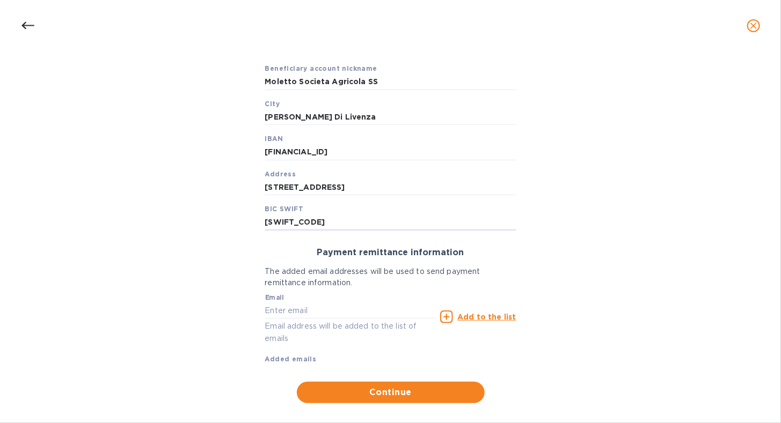
scroll to position [306, 0]
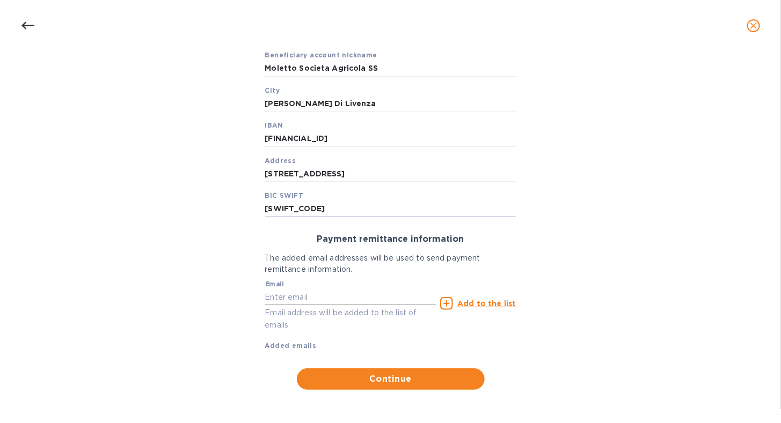
type input "[SWIFT_CODE]"
click at [298, 294] on input "text" at bounding box center [350, 297] width 171 height 16
type input "[EMAIL_ADDRESS][DOMAIN_NAME]"
click at [340, 383] on span "Continue" at bounding box center [390, 379] width 171 height 13
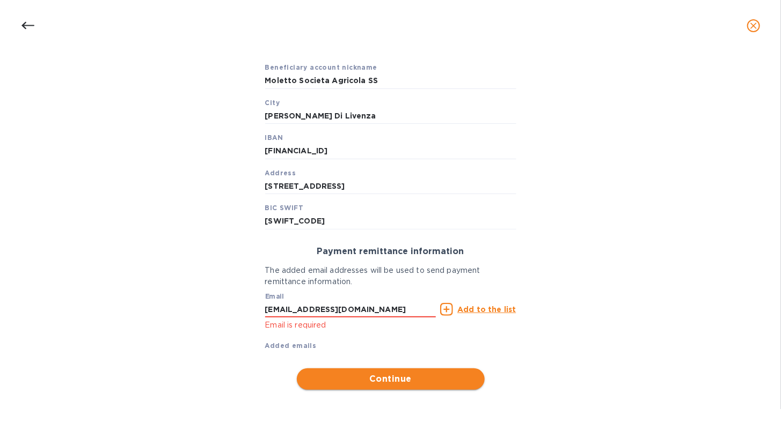
scroll to position [294, 0]
click at [348, 313] on input "[EMAIL_ADDRESS][DOMAIN_NAME]" at bounding box center [350, 310] width 171 height 16
click at [219, 321] on div "Bank account holder name Moletto Societa Agricola SS Regular payment A Domestic…" at bounding box center [390, 124] width 753 height 544
click at [282, 312] on input "[EMAIL_ADDRESS][DOMAIN_NAME]" at bounding box center [350, 310] width 171 height 16
click at [347, 309] on input "[EMAIL_ADDRESS][DOMAIN_NAME]" at bounding box center [350, 310] width 171 height 16
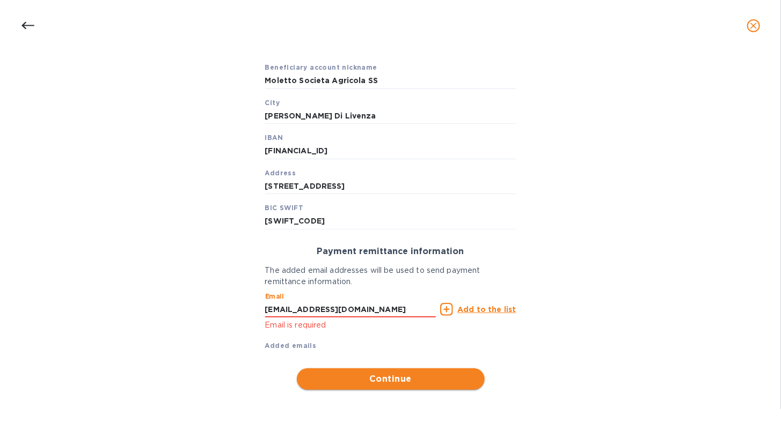
click at [405, 379] on span "Continue" at bounding box center [390, 379] width 171 height 13
click at [401, 312] on input "[EMAIL_ADDRESS][DOMAIN_NAME]" at bounding box center [350, 310] width 171 height 16
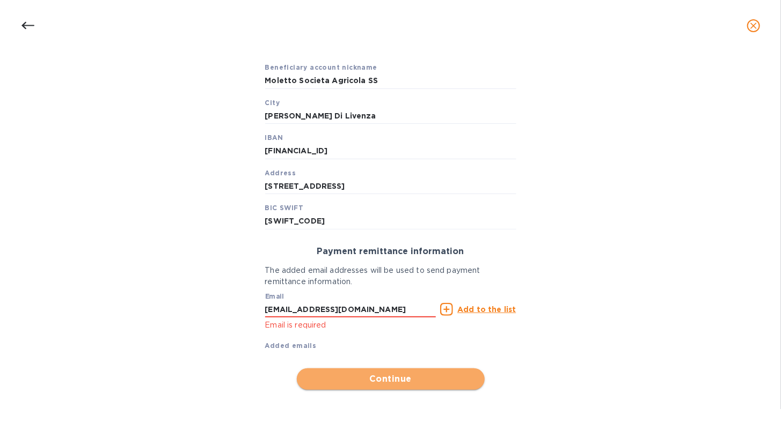
click at [375, 384] on span "Continue" at bounding box center [390, 379] width 171 height 13
click at [482, 310] on u "Add to the list" at bounding box center [486, 309] width 58 height 9
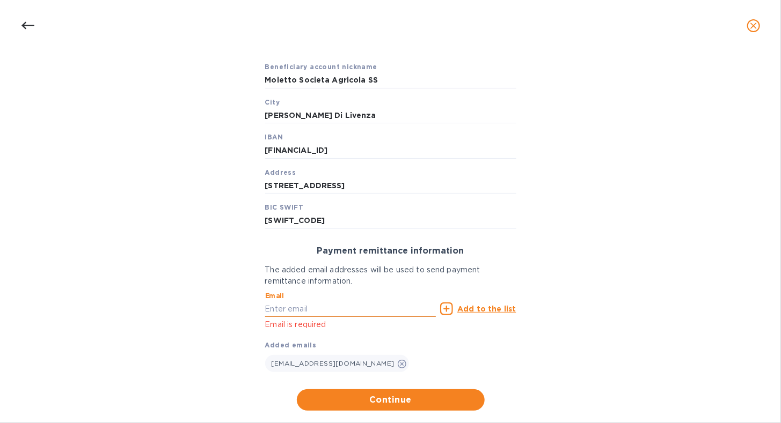
click at [355, 309] on input "text" at bounding box center [350, 309] width 171 height 16
type input "o"
type input "[EMAIL_ADDRESS][DOMAIN_NAME]"
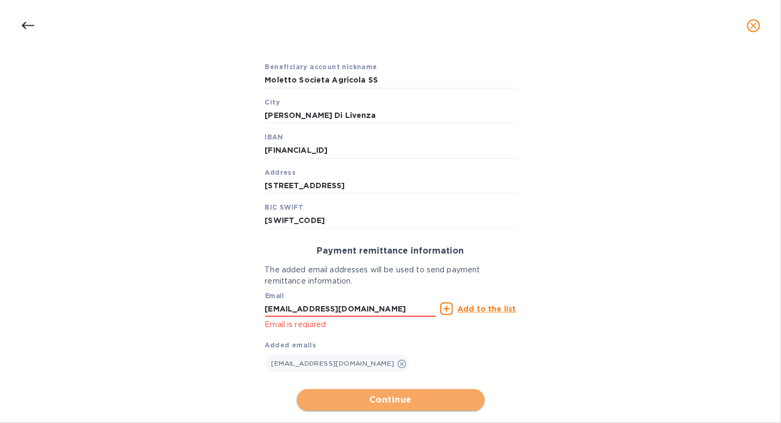
click at [362, 411] on button "Continue" at bounding box center [391, 400] width 188 height 21
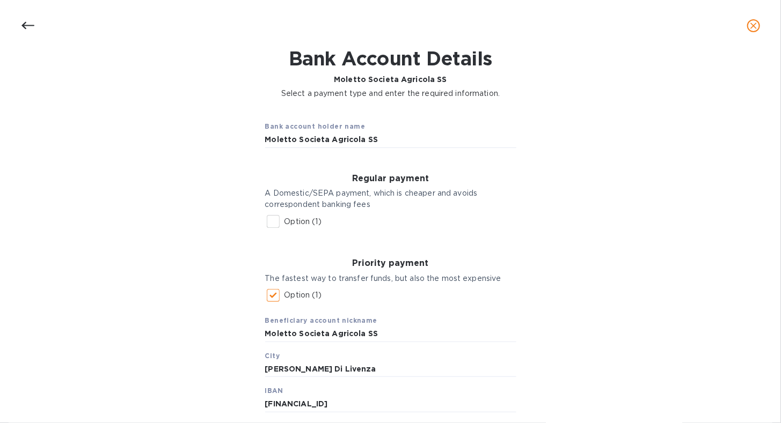
scroll to position [0, 0]
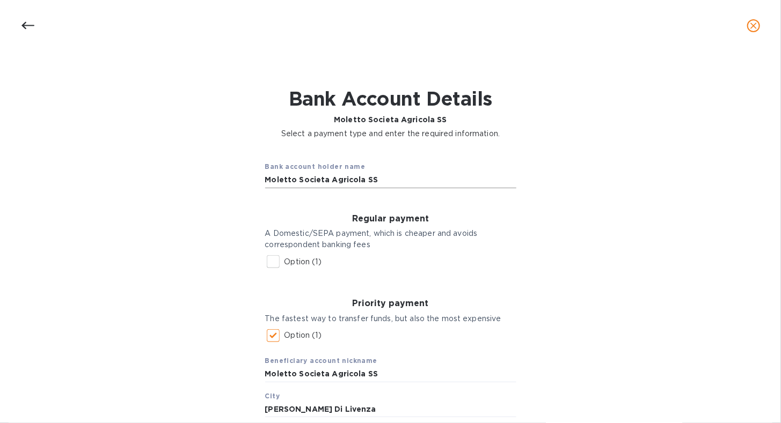
click at [431, 180] on input "Moletto Societa Agricola SS" at bounding box center [390, 180] width 251 height 16
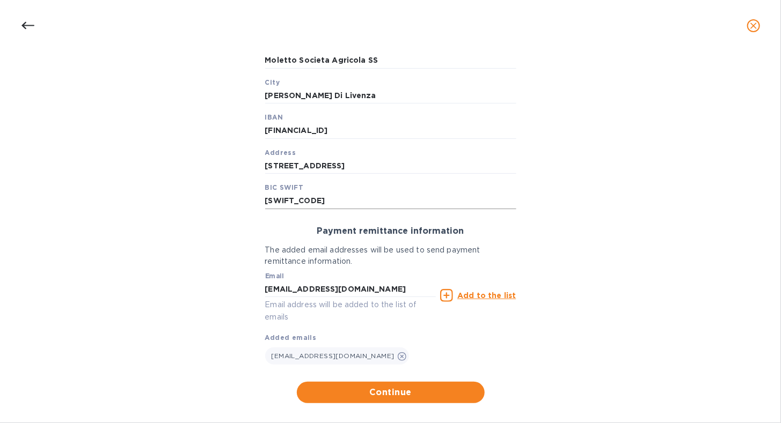
scroll to position [322, 0]
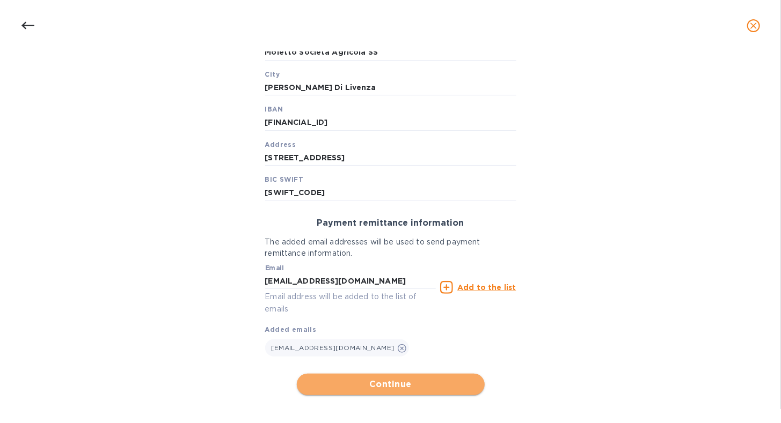
click at [413, 391] on span "Continue" at bounding box center [390, 384] width 171 height 13
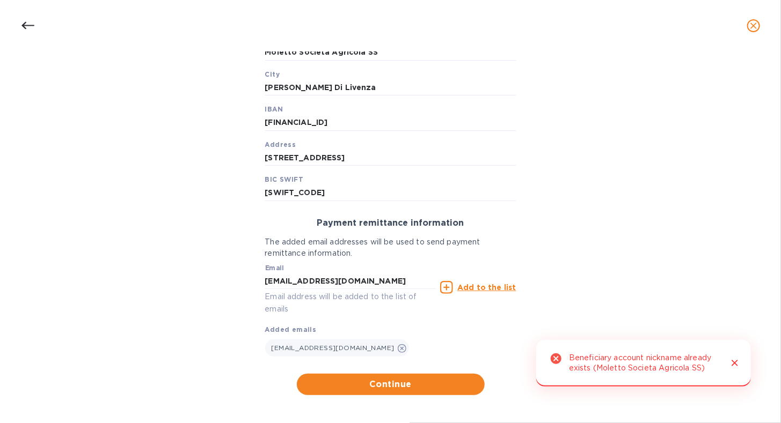
click at [730, 362] on icon "Close" at bounding box center [734, 363] width 11 height 11
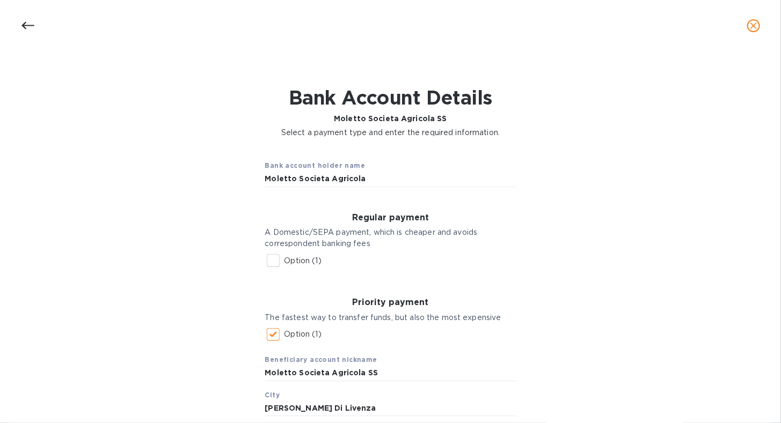
scroll to position [0, 0]
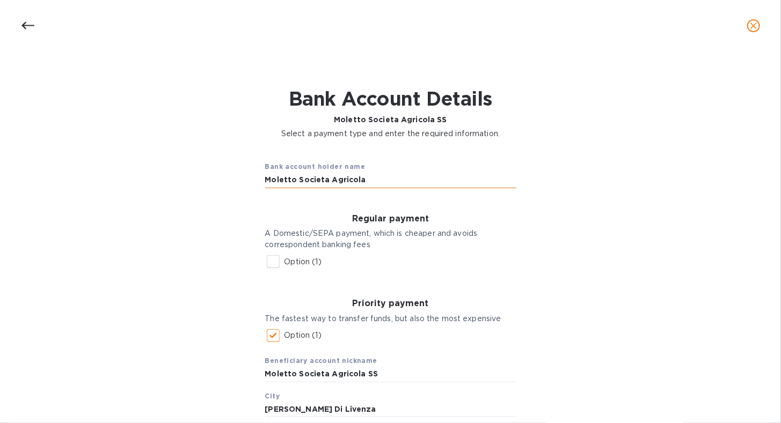
click at [379, 176] on input "Moletto Societa Agricola" at bounding box center [390, 180] width 251 height 16
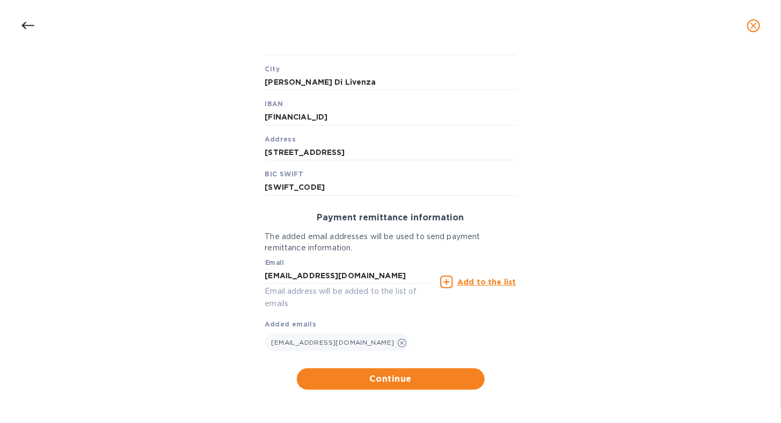
scroll to position [328, 0]
click at [423, 372] on button "Continue" at bounding box center [391, 379] width 188 height 21
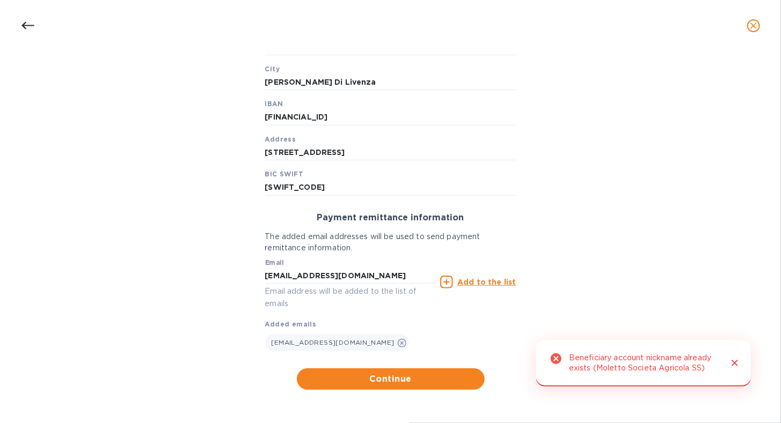
click at [731, 366] on icon "Close" at bounding box center [734, 363] width 11 height 11
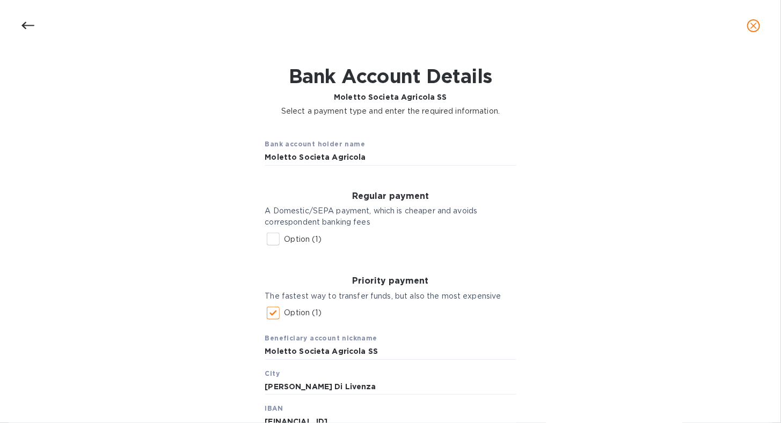
scroll to position [0, 0]
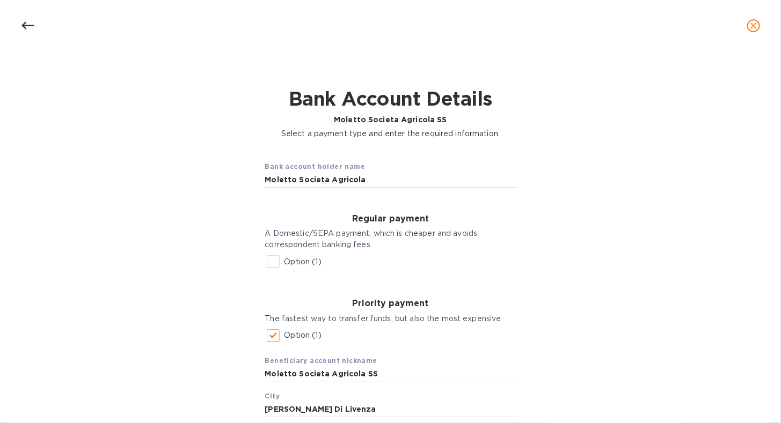
click at [376, 183] on input "Moletto Societa Agricola" at bounding box center [390, 180] width 251 height 16
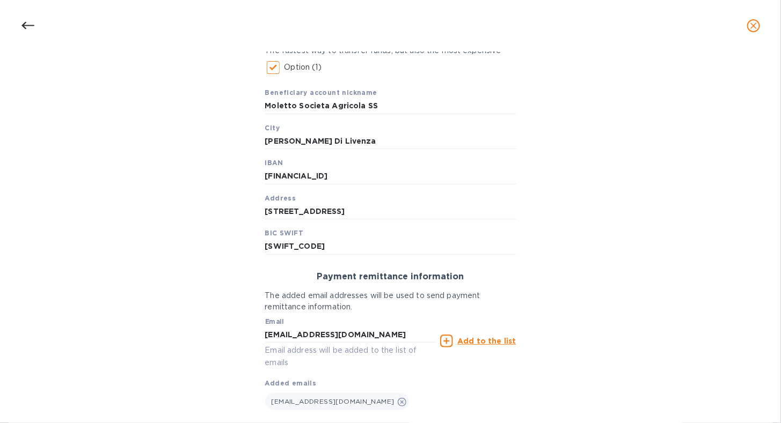
scroll to position [328, 0]
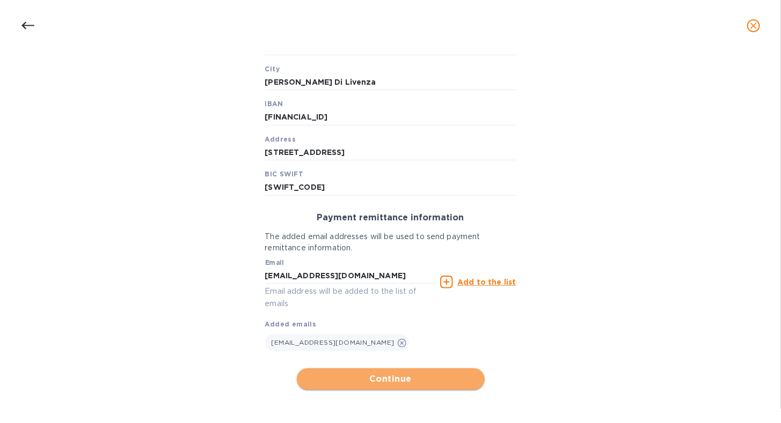
click at [337, 376] on span "Continue" at bounding box center [390, 379] width 171 height 13
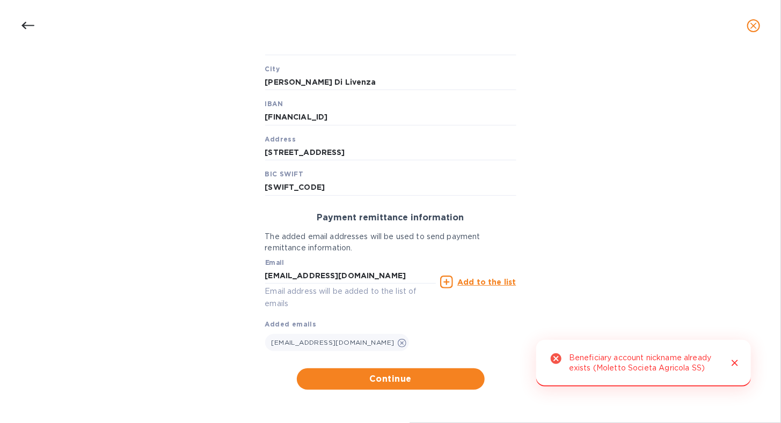
click at [729, 365] on icon "Close" at bounding box center [734, 363] width 11 height 11
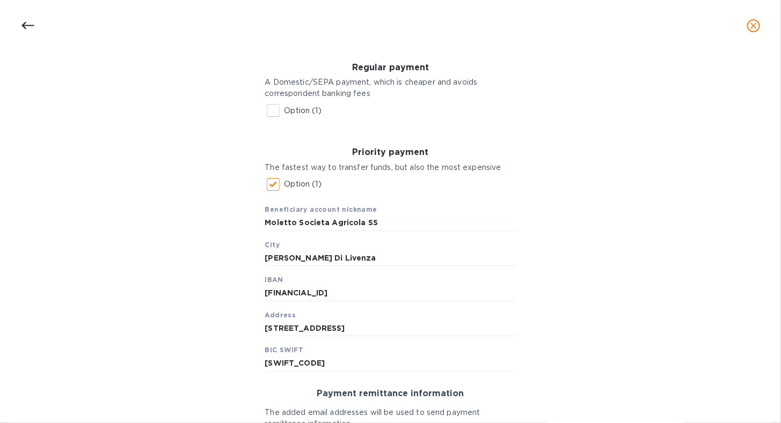
scroll to position [6, 0]
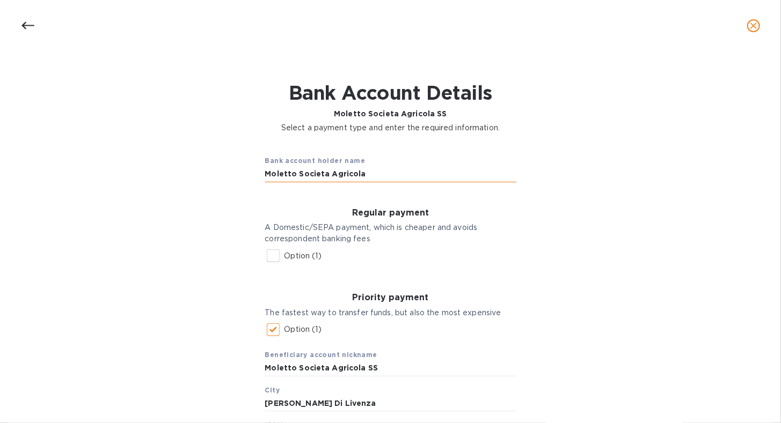
click at [365, 173] on input "Moletto Societa Agricola" at bounding box center [390, 174] width 251 height 16
click at [325, 174] on input "Moletto Societa Agricola" at bounding box center [390, 174] width 251 height 16
click at [424, 176] on input "Moletto Societa Agricola" at bounding box center [390, 174] width 251 height 16
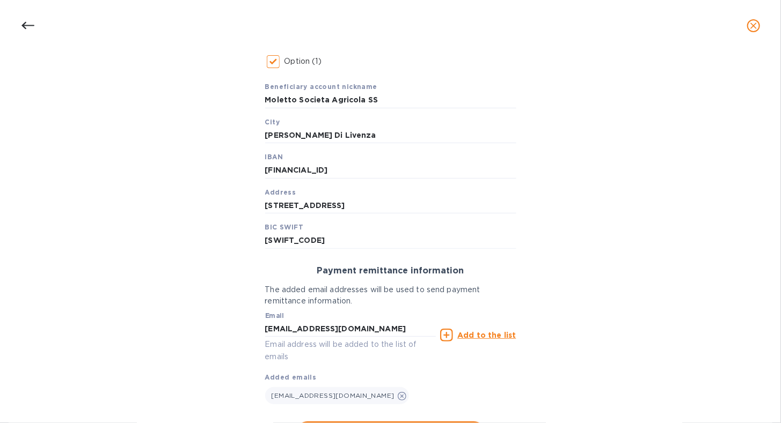
scroll to position [328, 0]
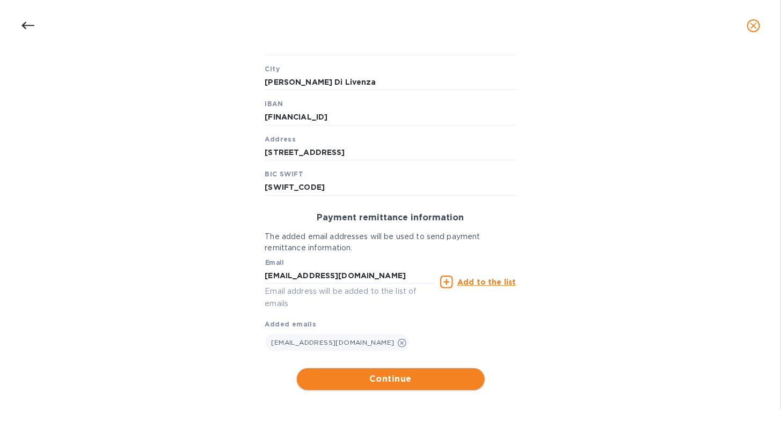
click at [460, 377] on span "Continue" at bounding box center [390, 379] width 171 height 13
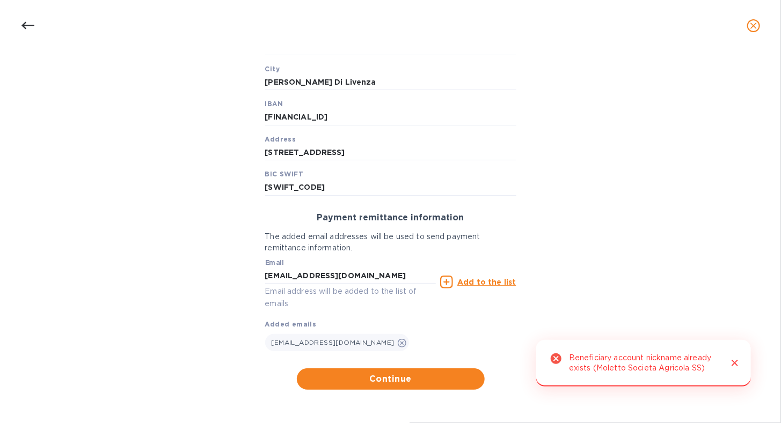
drag, startPoint x: 730, startPoint y: 364, endPoint x: 706, endPoint y: 356, distance: 25.1
click at [730, 364] on icon "Close" at bounding box center [734, 363] width 11 height 11
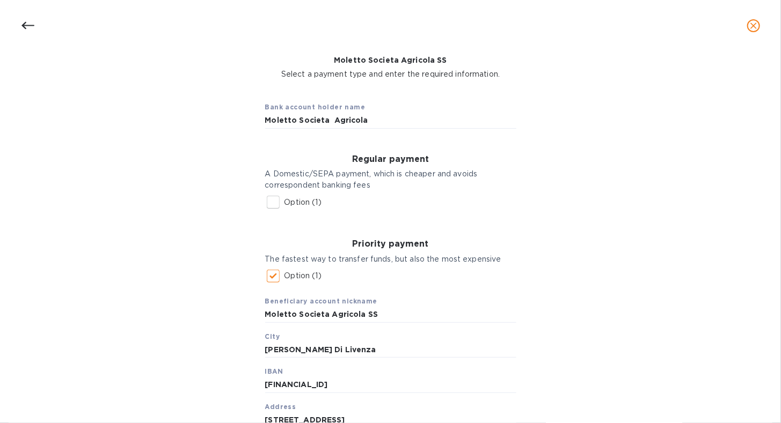
scroll to position [0, 0]
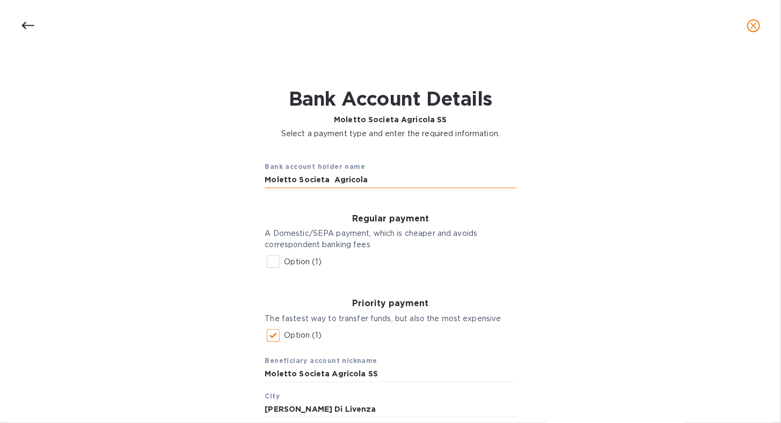
click at [328, 181] on input "Moletto Societa Agricola" at bounding box center [390, 180] width 251 height 16
click at [364, 178] on input "Moletto Societa Agricola" at bounding box center [390, 180] width 251 height 16
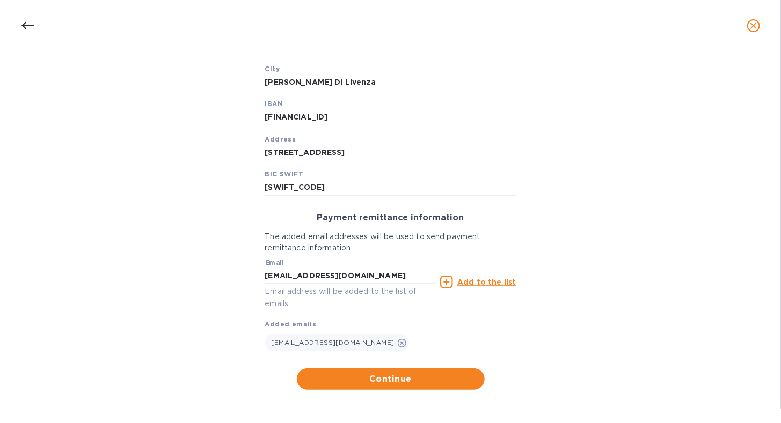
scroll to position [328, 0]
click at [429, 383] on span "Continue" at bounding box center [390, 379] width 171 height 13
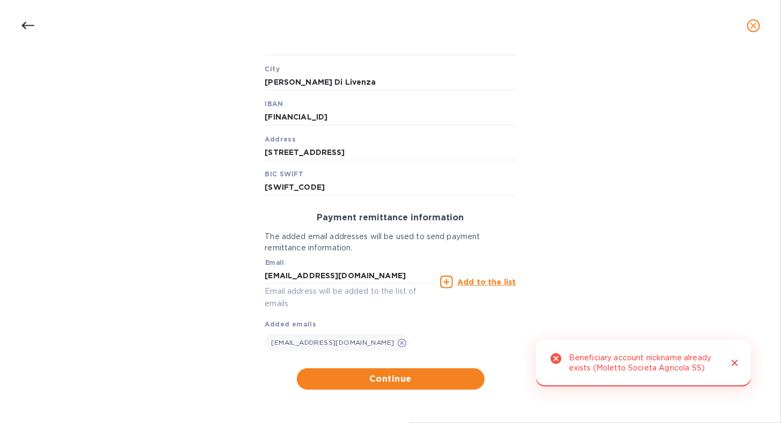
click at [732, 362] on icon "Close" at bounding box center [734, 363] width 11 height 11
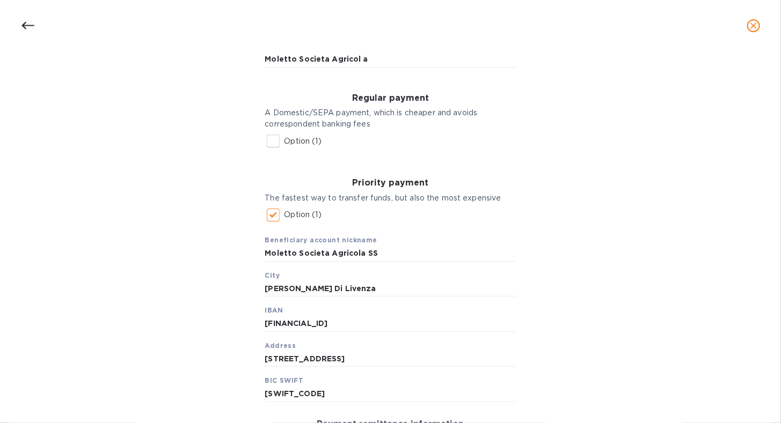
scroll to position [0, 0]
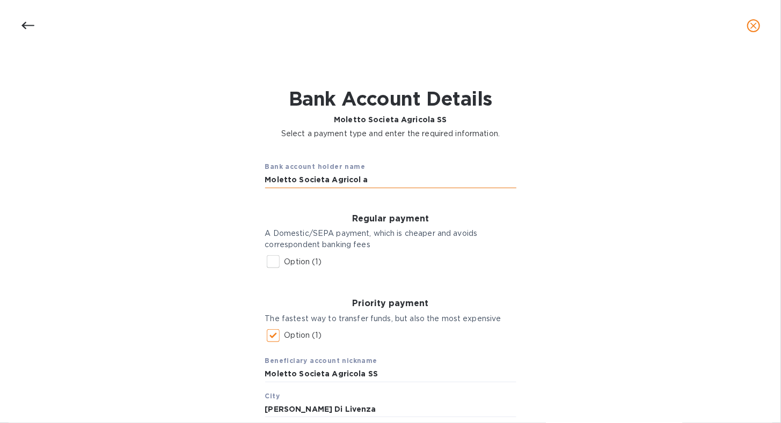
click at [385, 183] on input "Moletto Societa Agricol a" at bounding box center [390, 180] width 251 height 16
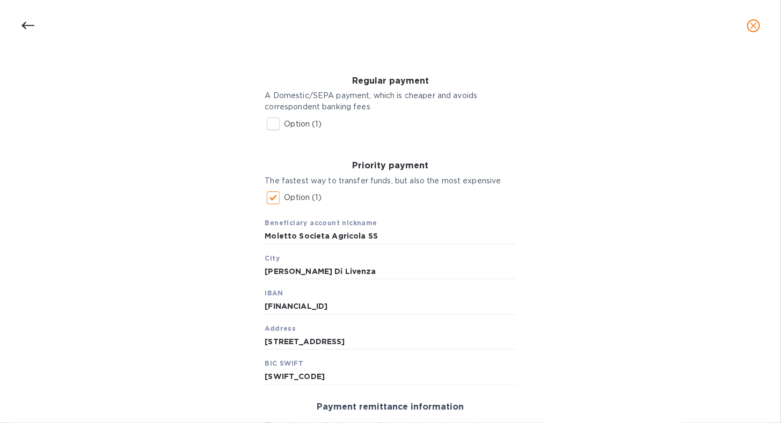
scroll to position [161, 0]
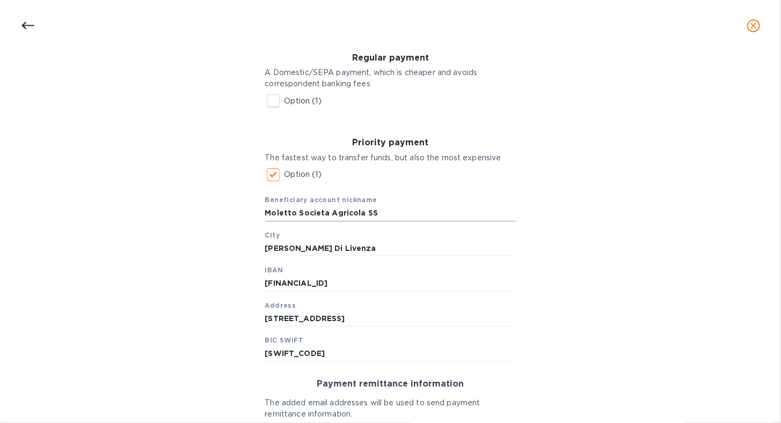
type input "Moletto Societa Agricola SS"
click at [385, 214] on input "Moletto Societa Agricola SS" at bounding box center [390, 213] width 251 height 16
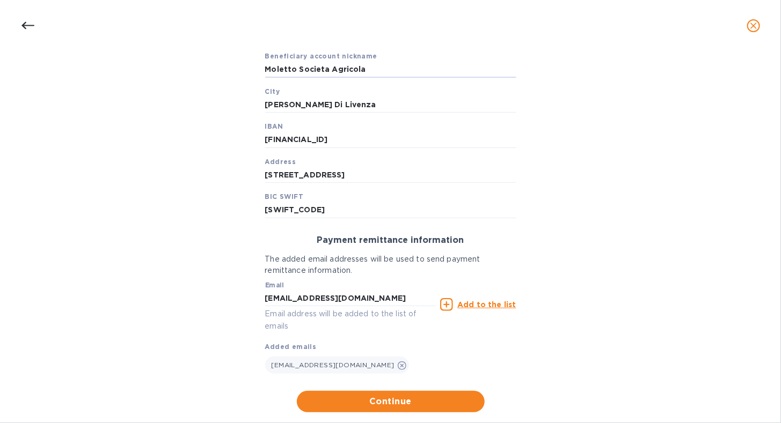
scroll to position [328, 0]
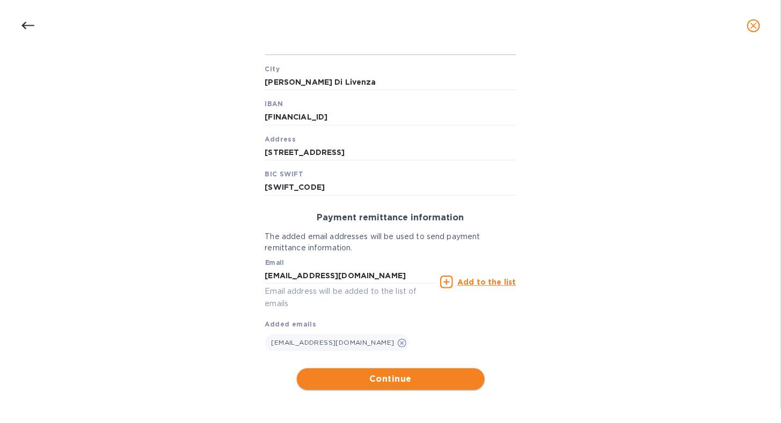
type input "Moletto Societa Agricola"
click at [425, 376] on span "Continue" at bounding box center [390, 379] width 171 height 13
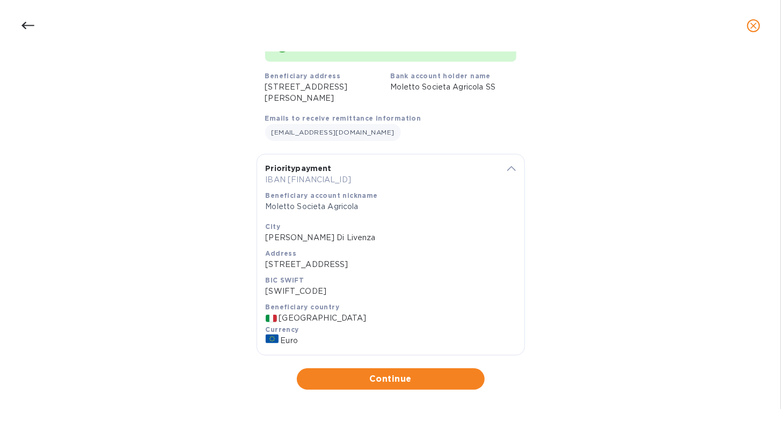
scroll to position [101, 0]
click at [331, 379] on span "Continue" at bounding box center [390, 379] width 171 height 13
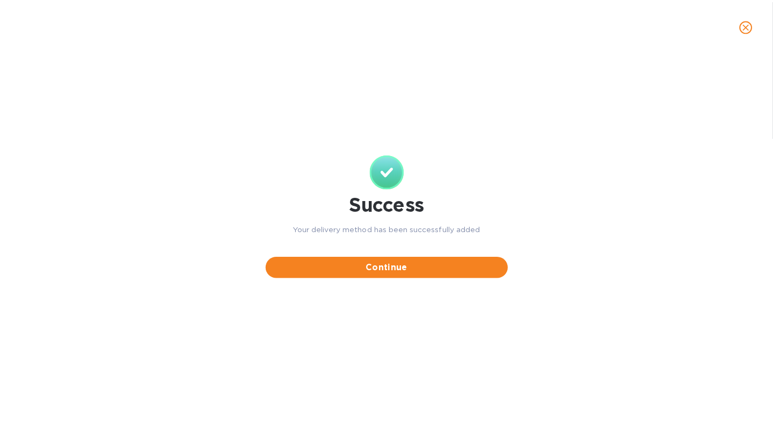
scroll to position [0, 0]
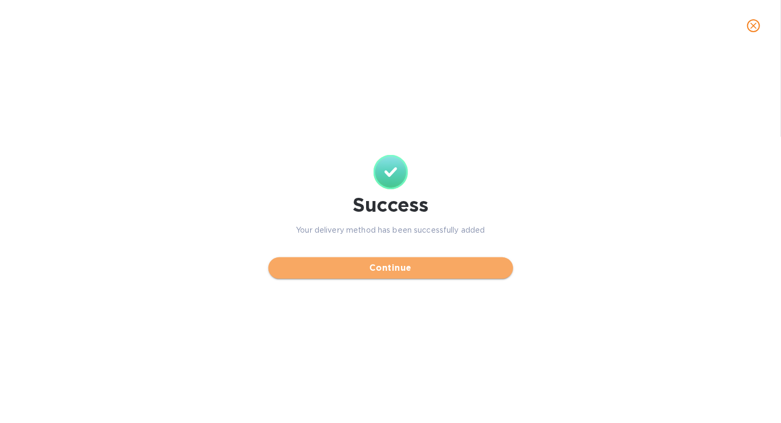
click at [334, 267] on span "Continue" at bounding box center [390, 268] width 227 height 13
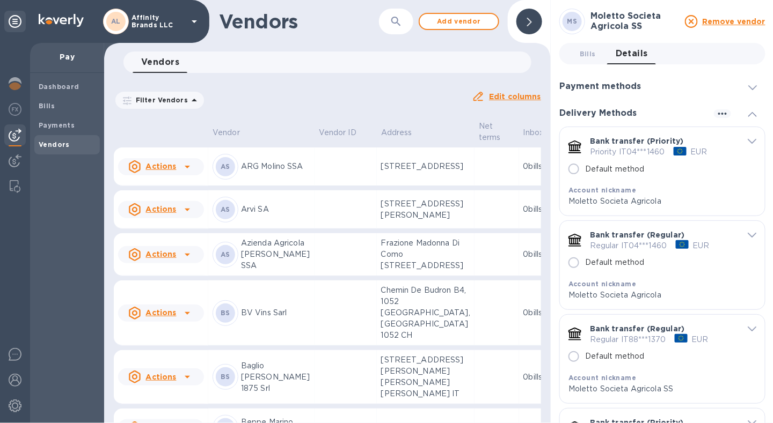
click at [747, 328] on icon "default-method" at bounding box center [751, 329] width 9 height 5
click at [693, 341] on p "EUR" at bounding box center [700, 339] width 17 height 11
click at [726, 294] on p "Moletto Societa Agricola" at bounding box center [654, 295] width 172 height 11
click at [575, 259] on input "Default method" at bounding box center [573, 263] width 23 height 23
radio input "true"
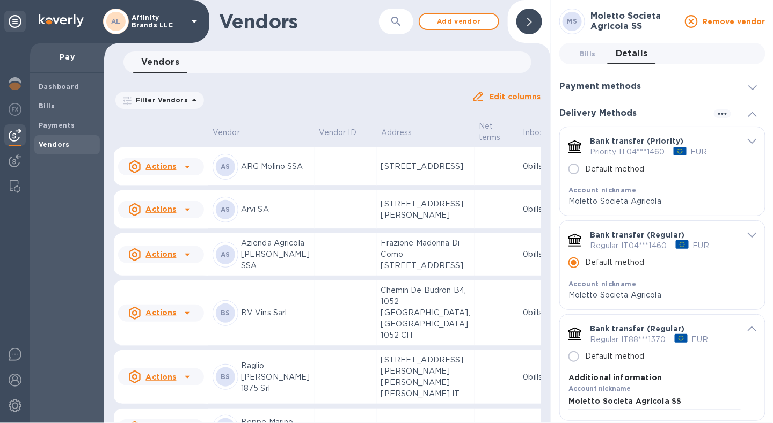
scroll to position [54, 0]
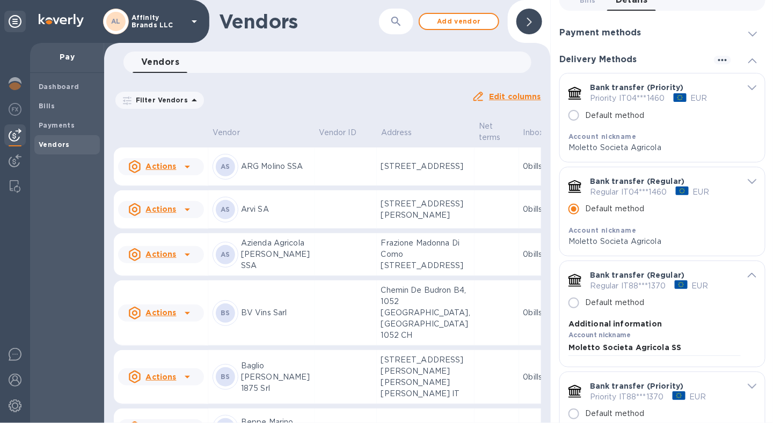
click at [748, 274] on icon "default-method" at bounding box center [751, 275] width 9 height 5
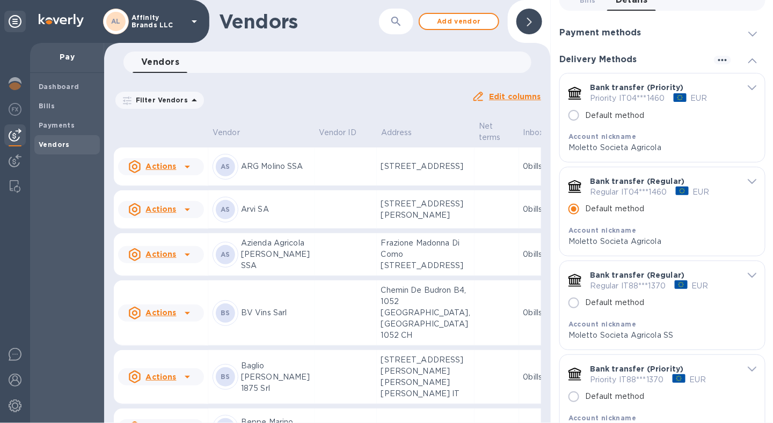
scroll to position [107, 0]
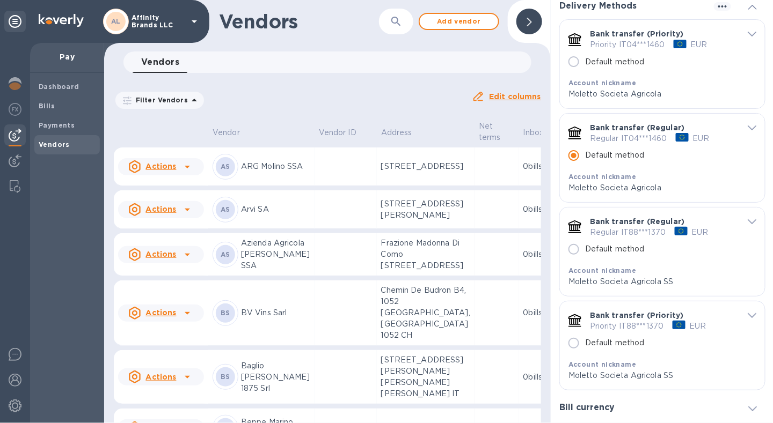
click at [748, 317] on icon "default-method" at bounding box center [751, 315] width 9 height 5
click at [628, 326] on p "Priority IT88***1370" at bounding box center [627, 326] width 74 height 11
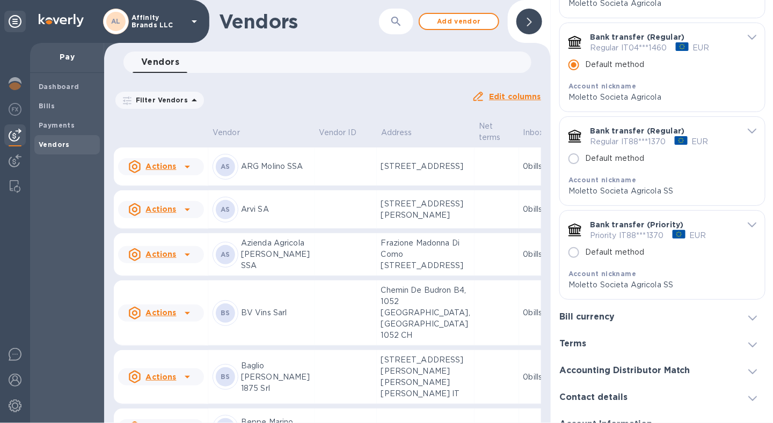
scroll to position [186, 0]
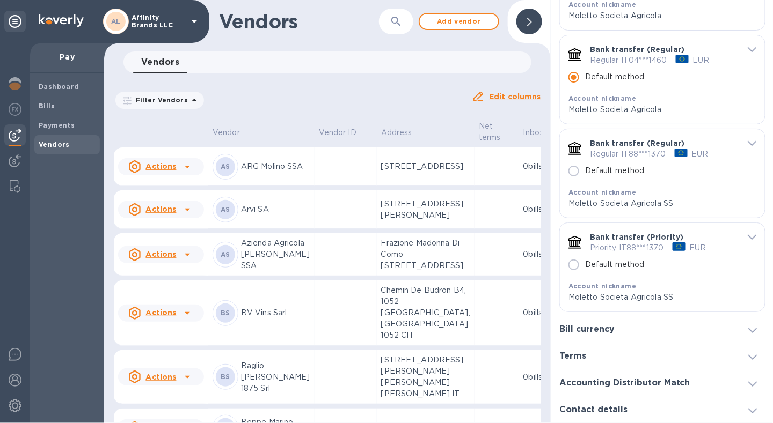
click at [747, 142] on icon "default-method" at bounding box center [751, 143] width 9 height 5
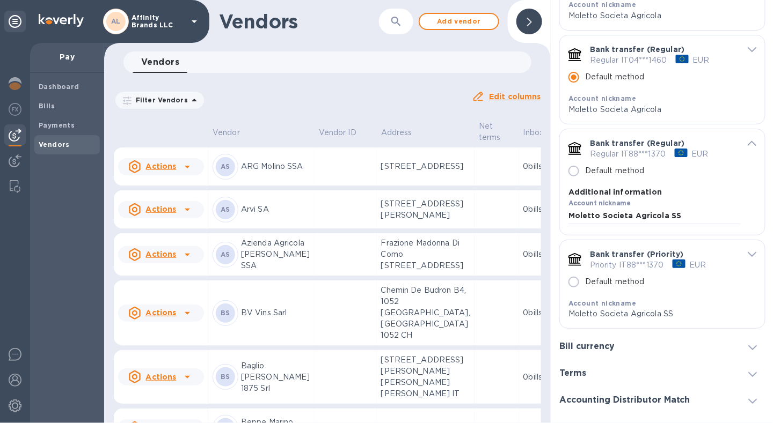
click at [747, 142] on icon "default-method" at bounding box center [751, 143] width 9 height 5
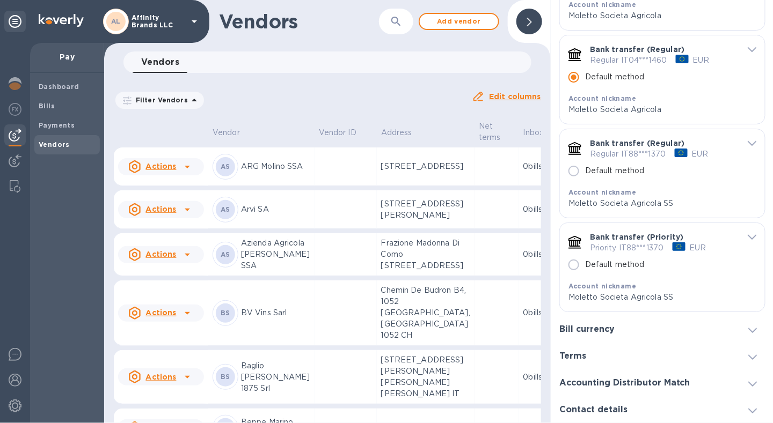
click at [750, 235] on icon "default-method" at bounding box center [751, 237] width 9 height 5
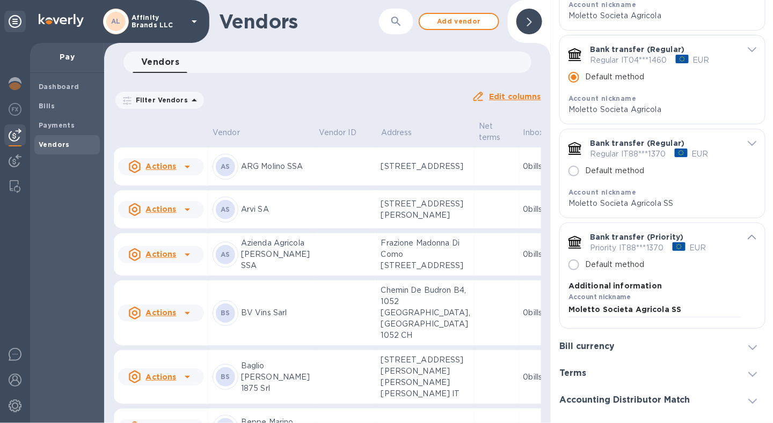
click at [750, 235] on icon "default-method" at bounding box center [751, 237] width 9 height 5
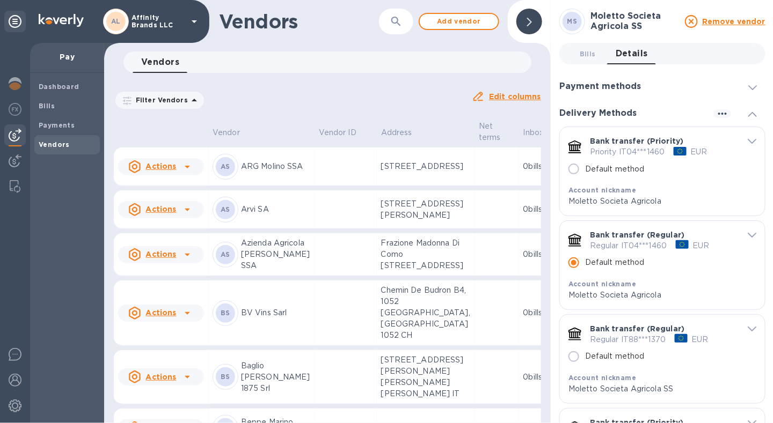
scroll to position [0, 0]
click at [579, 172] on input "Default method" at bounding box center [573, 169] width 23 height 23
radio input "true"
click at [748, 143] on icon "default-method" at bounding box center [751, 142] width 9 height 5
